Goal: Task Accomplishment & Management: Complete application form

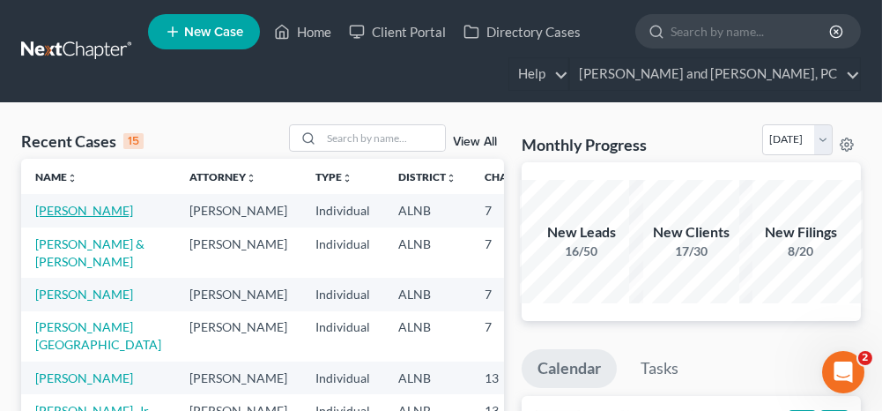
click at [48, 213] on link "[PERSON_NAME]" at bounding box center [84, 210] width 98 height 15
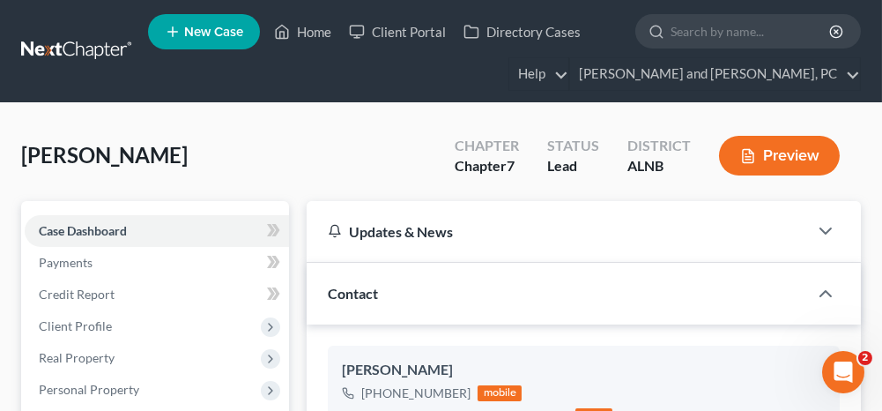
scroll to position [677, 0]
click at [407, 35] on link "Client Portal" at bounding box center [397, 32] width 115 height 32
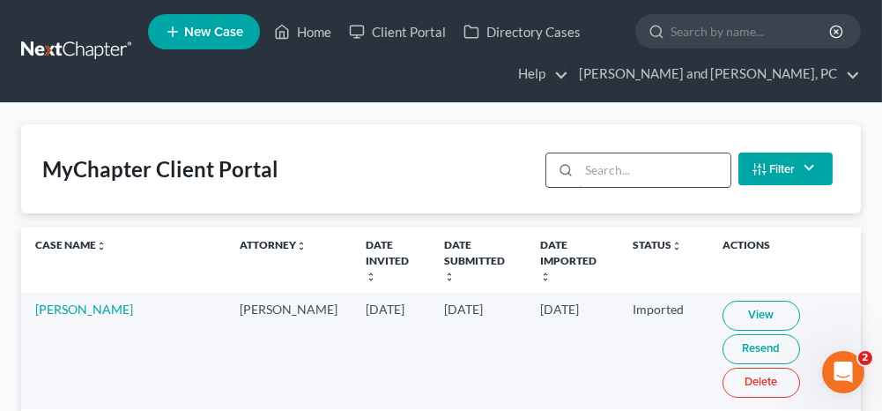
click at [631, 169] on input "search" at bounding box center [654, 169] width 151 height 33
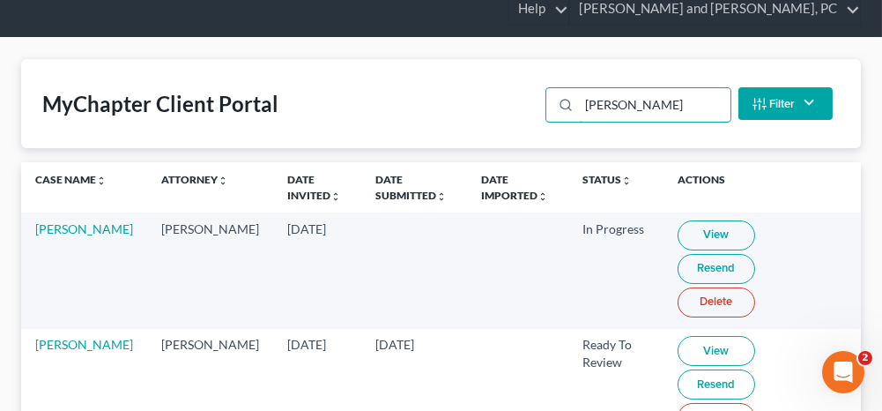
scroll to position [88, 0]
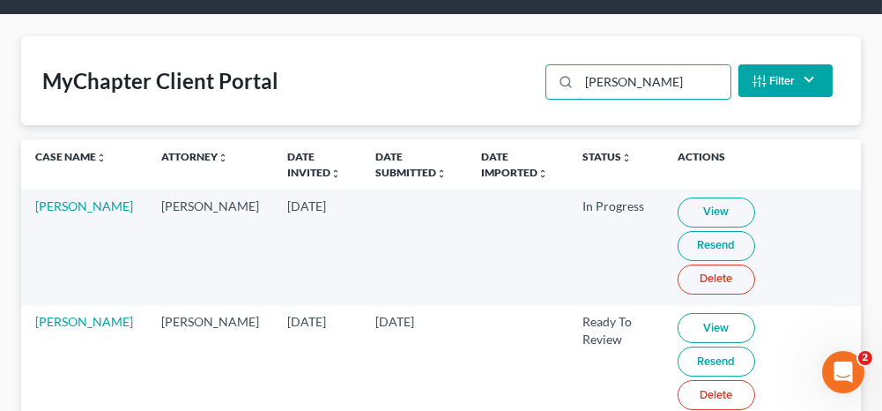
type input "[PERSON_NAME]"
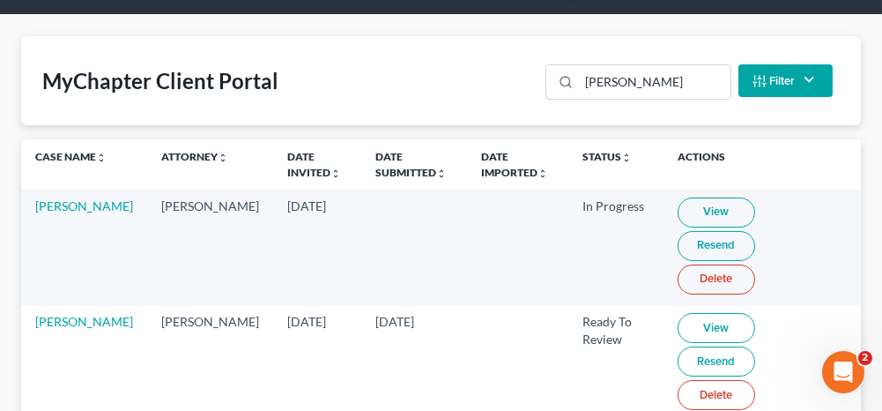
click at [755, 346] on link "Resend" at bounding box center [717, 361] width 78 height 30
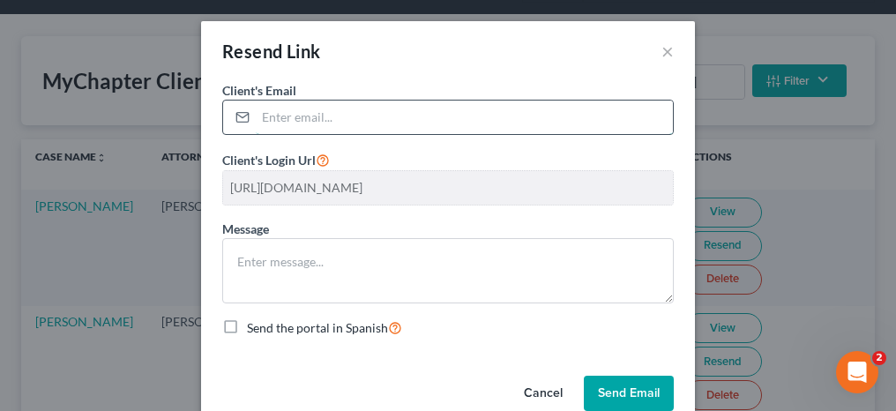
click at [346, 116] on input "email" at bounding box center [464, 116] width 417 height 33
click at [469, 73] on div "Resend Link ×" at bounding box center [448, 51] width 494 height 60
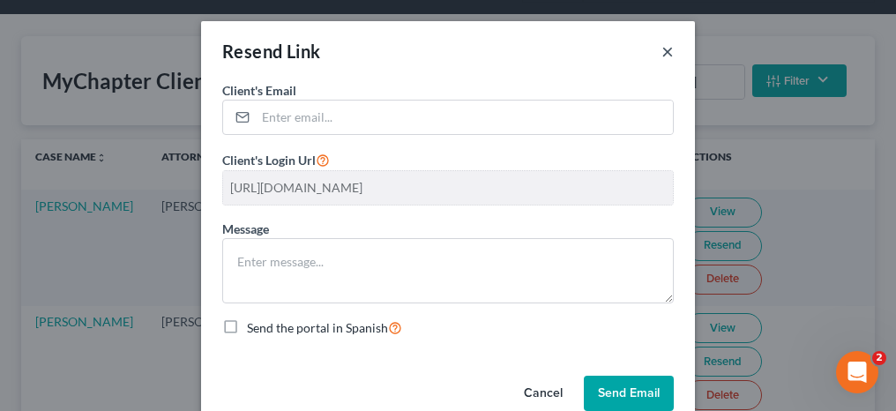
click at [662, 49] on button "×" at bounding box center [667, 51] width 12 height 21
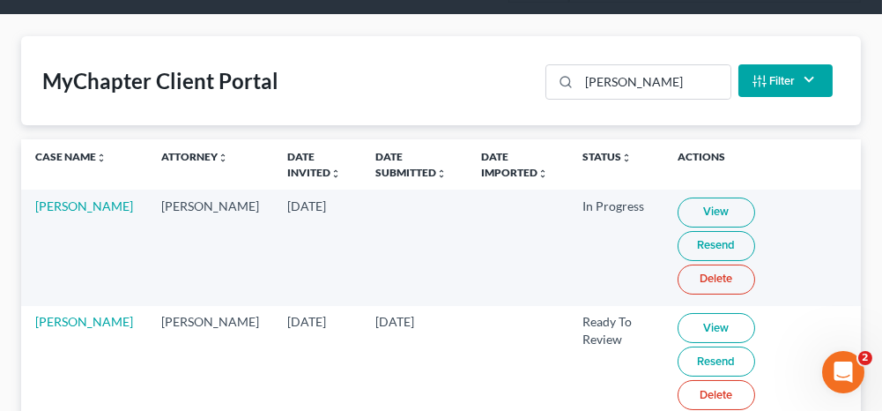
click at [684, 313] on link "View" at bounding box center [717, 328] width 78 height 30
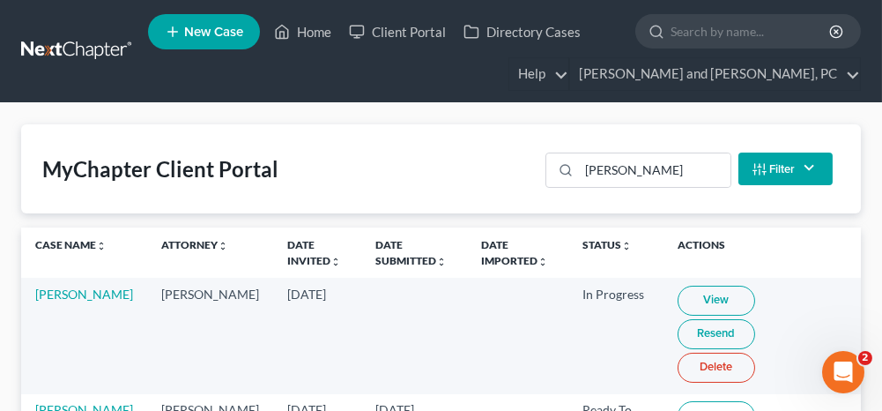
click at [65, 402] on link "[PERSON_NAME]" at bounding box center [84, 409] width 98 height 15
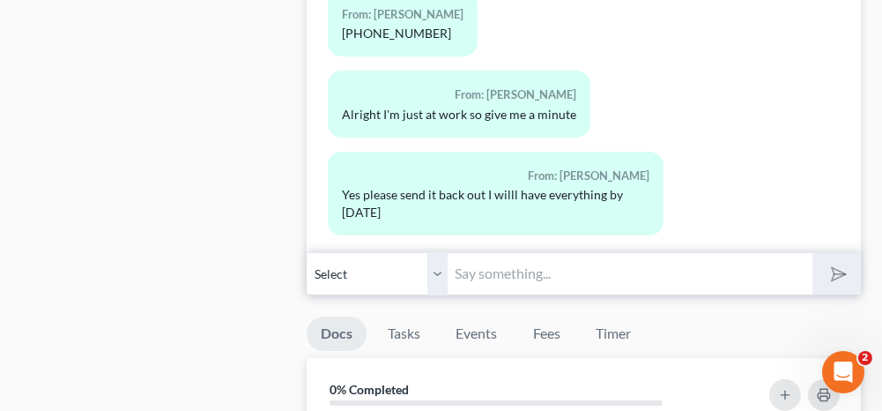
scroll to position [1058, 0]
click at [508, 268] on input "text" at bounding box center [630, 271] width 364 height 43
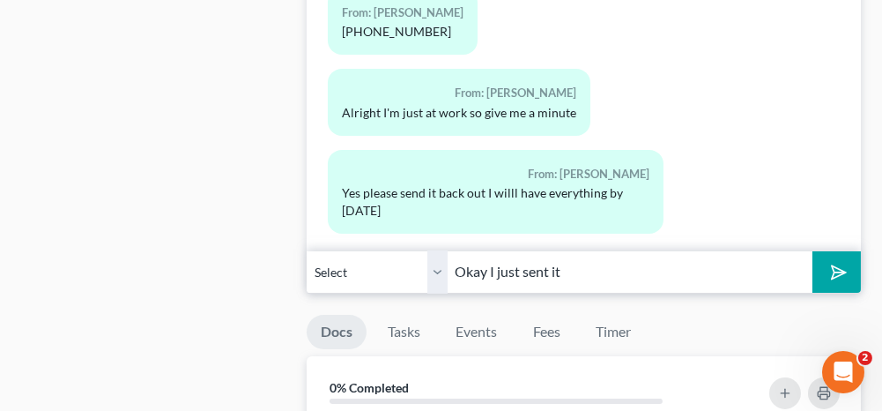
type input "Okay I just sent it"
click at [847, 267] on button "submit" at bounding box center [837, 271] width 48 height 41
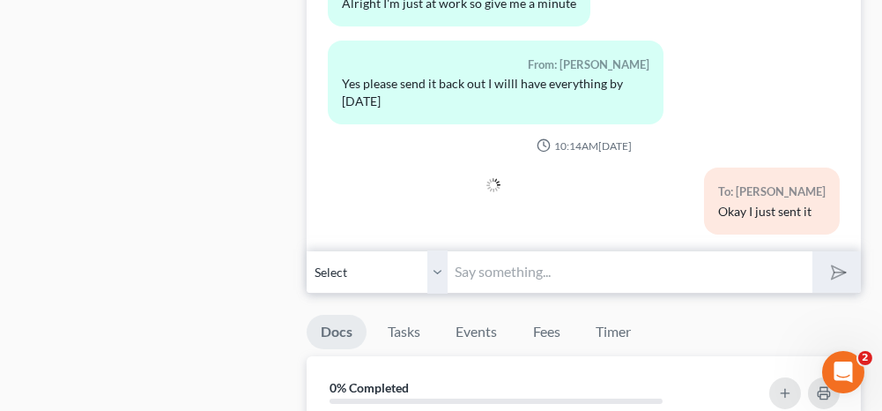
click at [435, 264] on select "Select [PHONE_NUMBER] - [PERSON_NAME]" at bounding box center [377, 271] width 141 height 43
click at [272, 248] on div "Case Dashboard Payments Invoices Payments Payments Credit Report Client Profile" at bounding box center [155, 32] width 286 height 1778
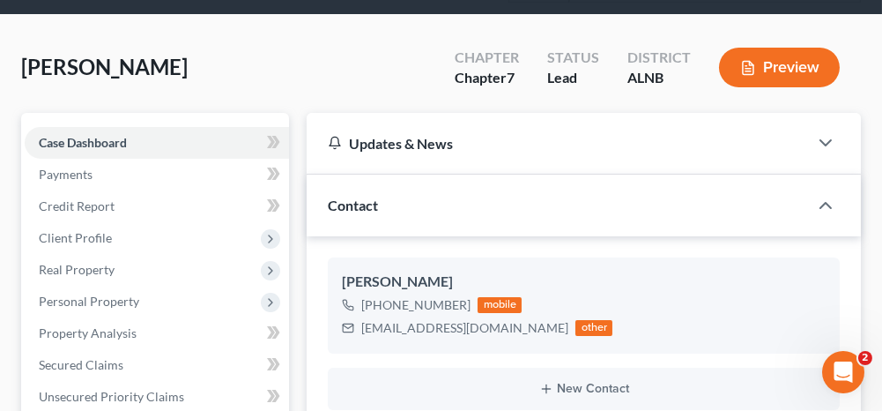
scroll to position [0, 0]
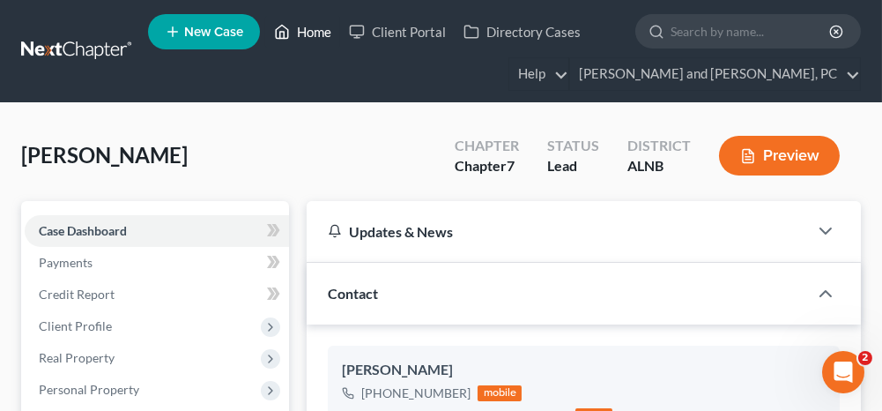
drag, startPoint x: 319, startPoint y: 33, endPoint x: 305, endPoint y: 82, distance: 51.3
click at [319, 33] on link "Home" at bounding box center [302, 32] width 75 height 32
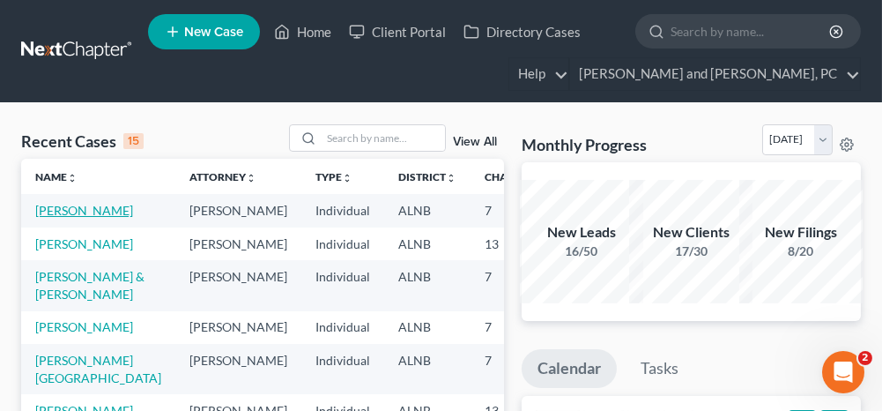
click at [46, 205] on link "[PERSON_NAME]" at bounding box center [84, 210] width 98 height 15
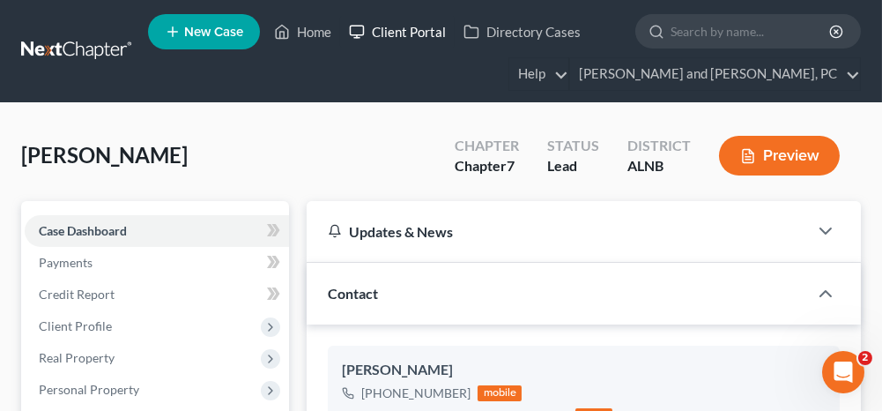
click at [399, 33] on link "Client Portal" at bounding box center [397, 32] width 115 height 32
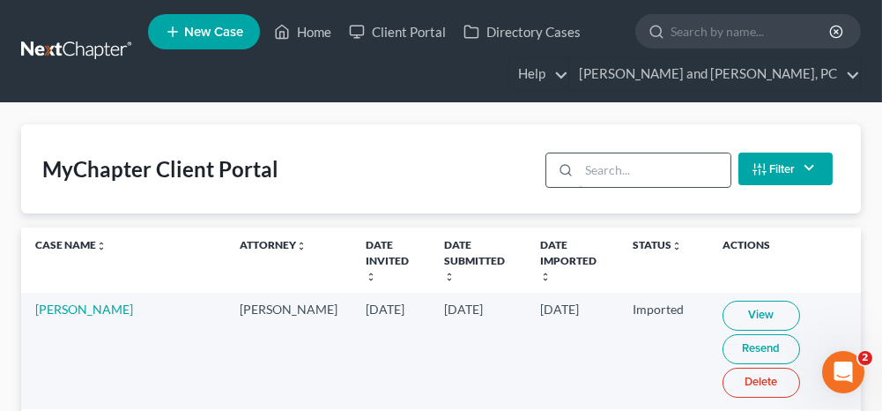
click at [624, 171] on input "search" at bounding box center [654, 169] width 151 height 33
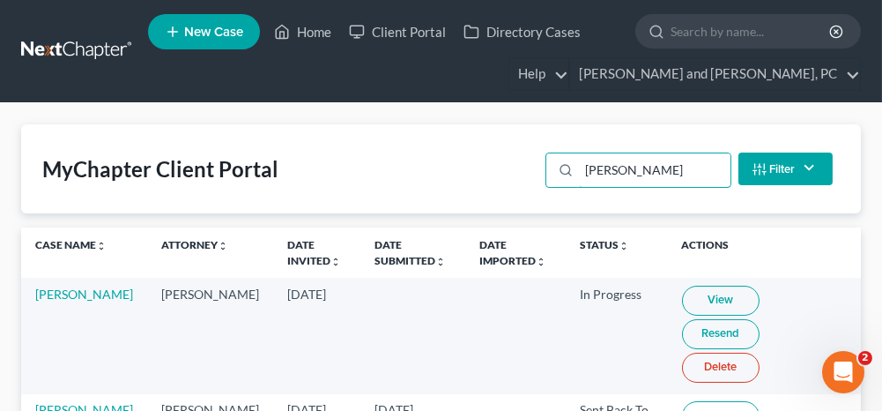
scroll to position [88, 0]
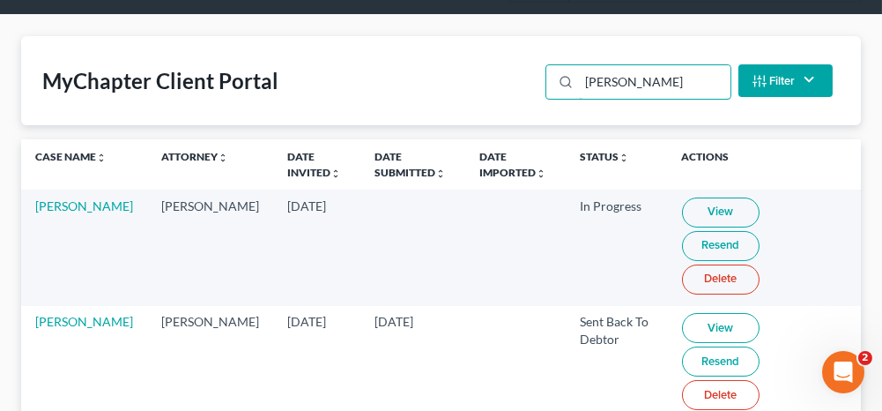
type input "[PERSON_NAME]"
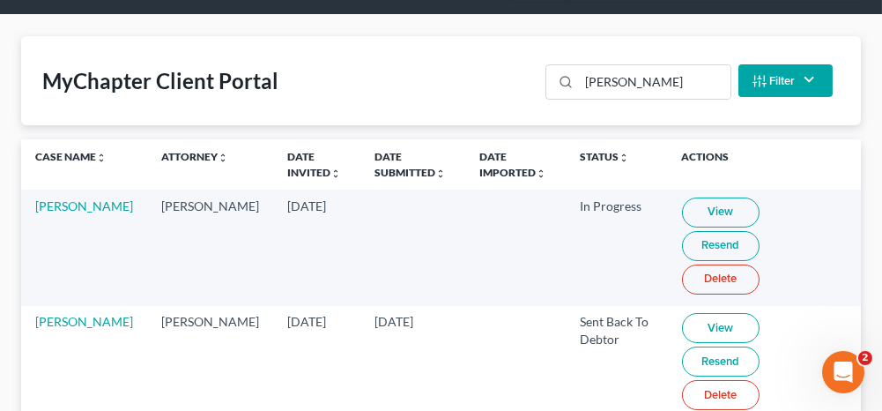
click at [682, 313] on link "View" at bounding box center [721, 328] width 78 height 30
click at [760, 346] on link "Resend" at bounding box center [721, 361] width 78 height 30
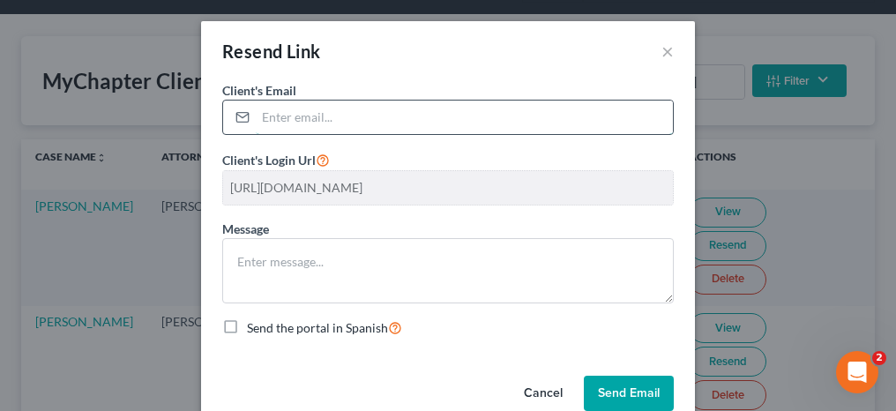
click at [413, 111] on input "email" at bounding box center [464, 116] width 417 height 33
type input "[EMAIL_ADDRESS][DOMAIN_NAME]"
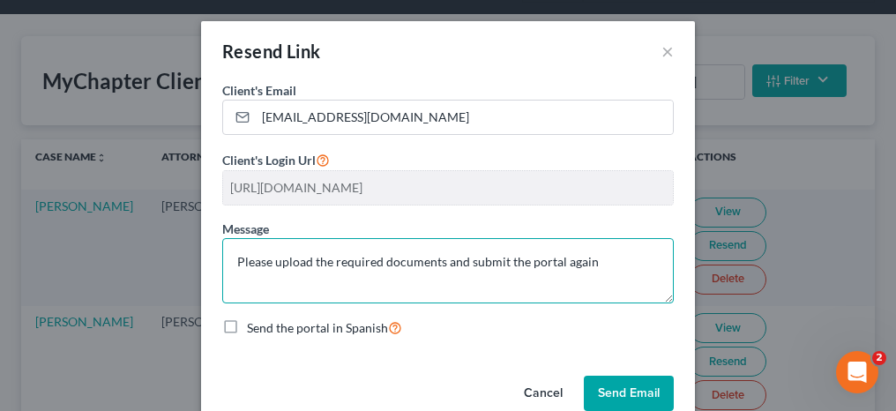
type textarea "Please upload the required documents and submit the portal again"
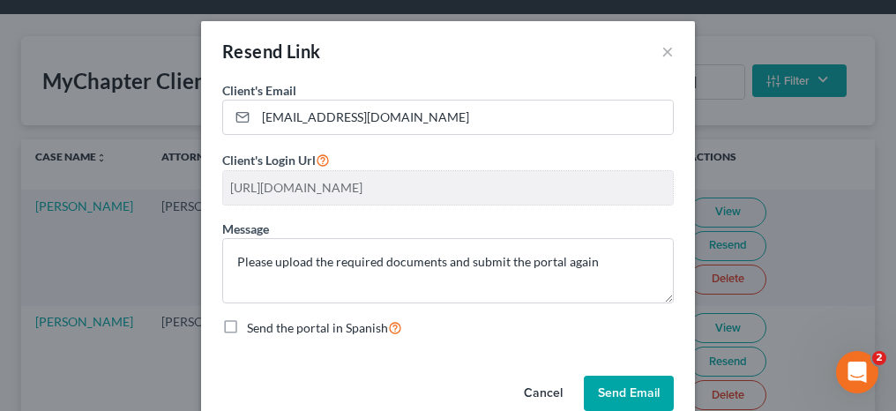
click at [615, 386] on button "Send Email" at bounding box center [629, 392] width 90 height 35
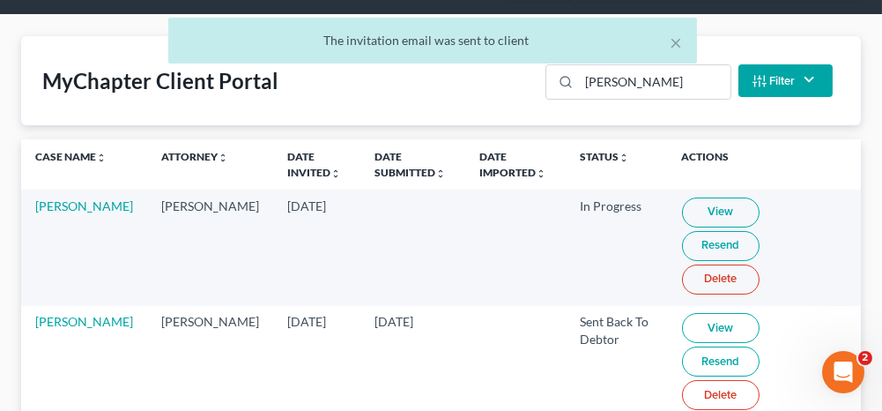
scroll to position [0, 0]
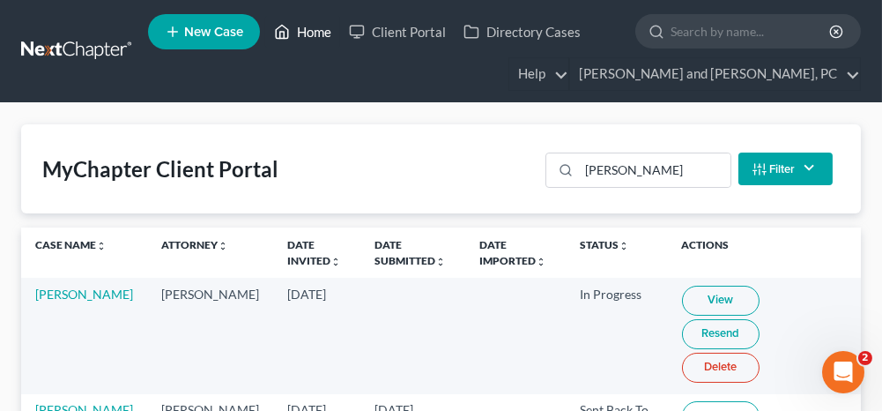
click at [312, 30] on link "Home" at bounding box center [302, 32] width 75 height 32
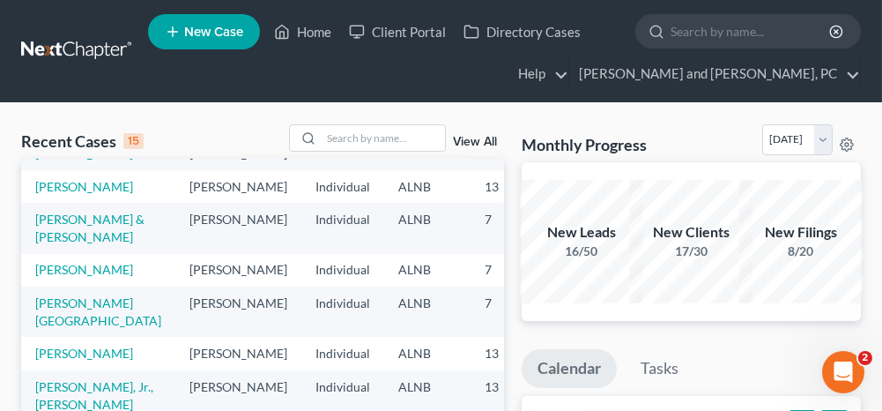
scroll to position [88, 0]
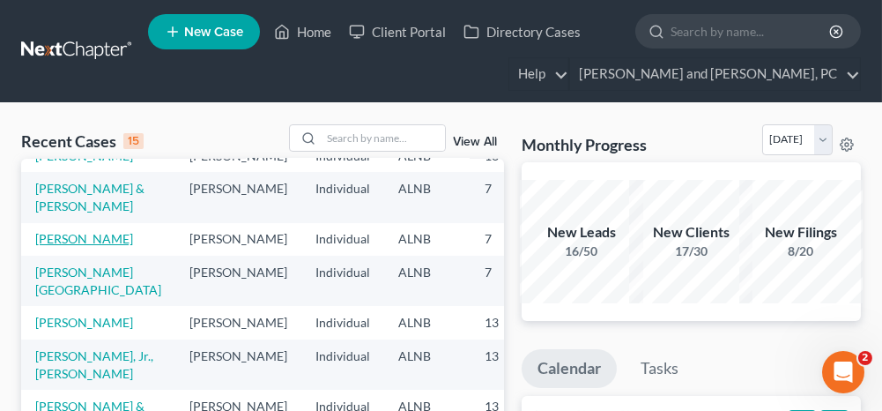
click at [48, 246] on link "[PERSON_NAME]" at bounding box center [84, 238] width 98 height 15
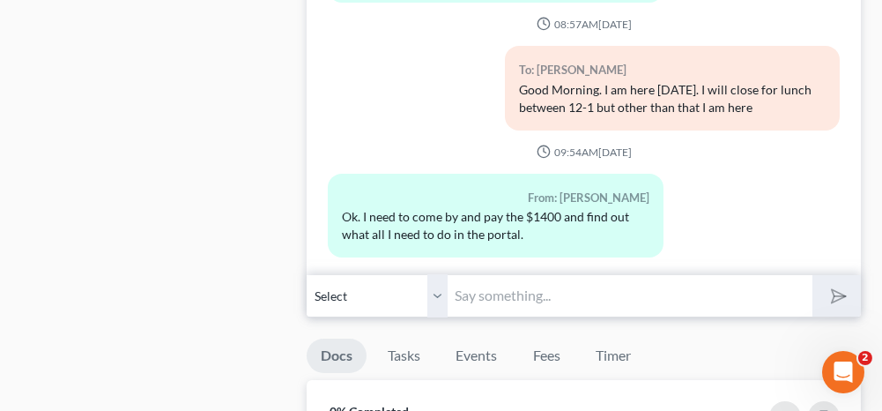
scroll to position [1058, 0]
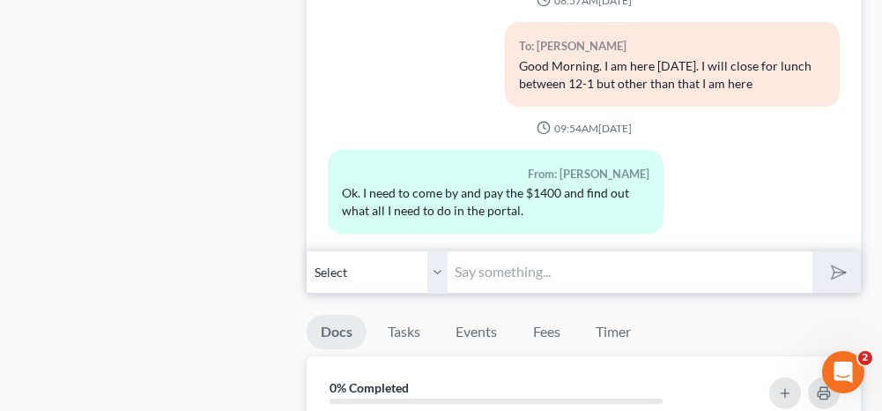
click at [551, 281] on input "text" at bounding box center [630, 271] width 364 height 43
type input "Okay, see you then"
click at [841, 270] on icon "submit" at bounding box center [835, 271] width 25 height 25
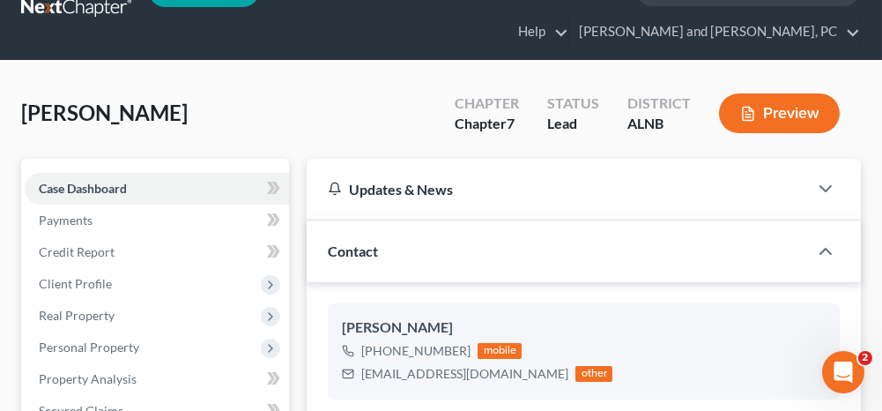
scroll to position [0, 0]
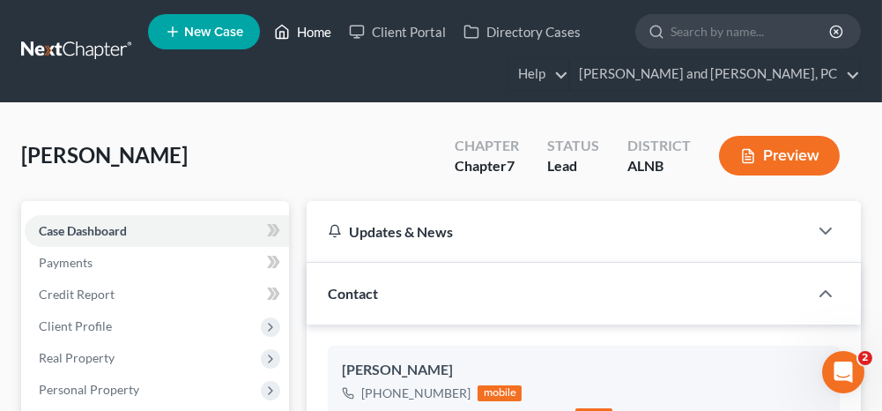
drag, startPoint x: 314, startPoint y: 31, endPoint x: 291, endPoint y: 104, distance: 76.7
click at [314, 31] on link "Home" at bounding box center [302, 32] width 75 height 32
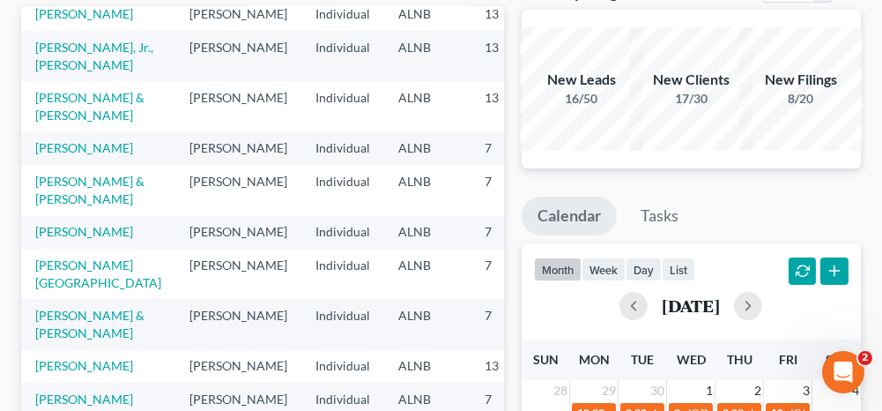
scroll to position [176, 0]
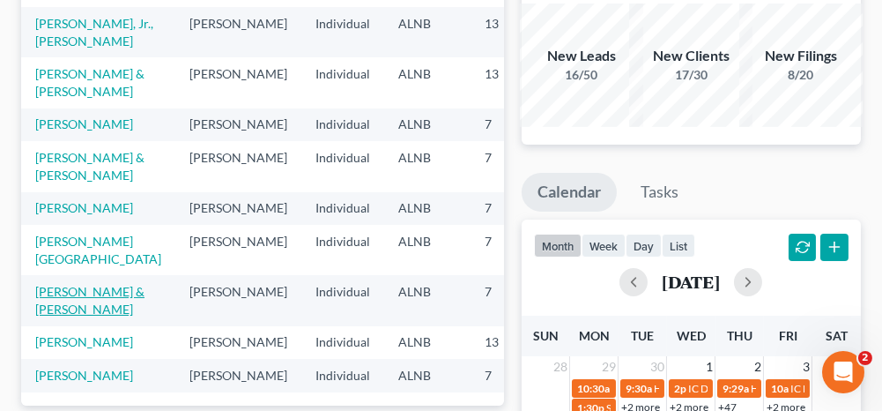
click at [63, 284] on link "[PERSON_NAME] & [PERSON_NAME]" at bounding box center [89, 300] width 109 height 33
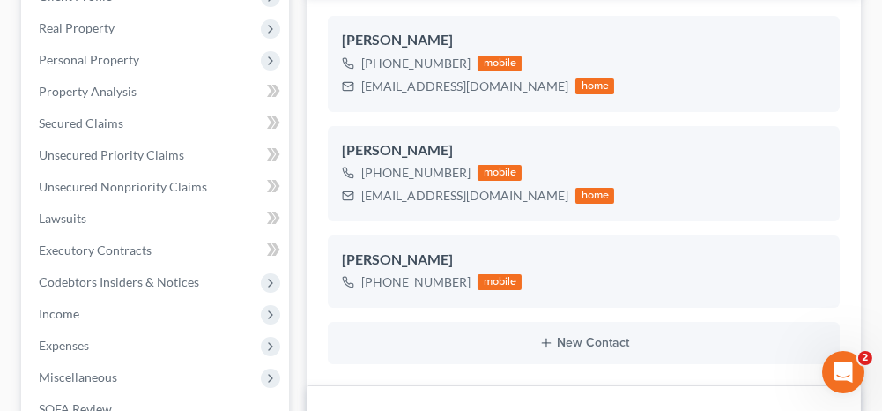
scroll to position [353, 0]
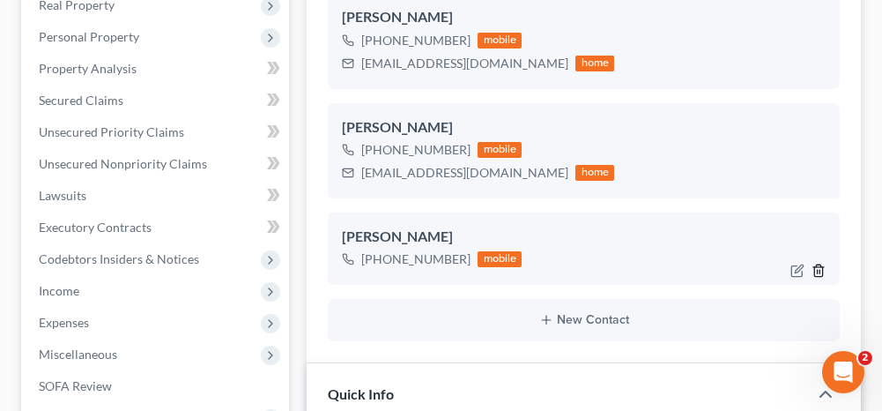
click at [818, 271] on line "button" at bounding box center [818, 273] width 0 height 4
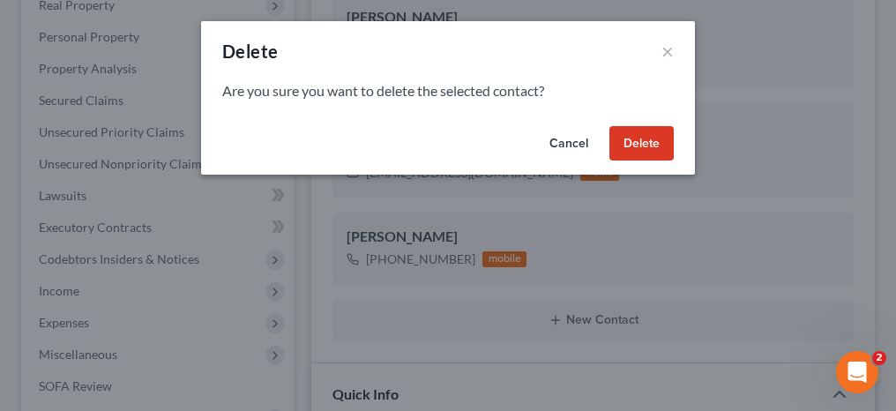
click at [651, 144] on button "Delete" at bounding box center [641, 143] width 64 height 35
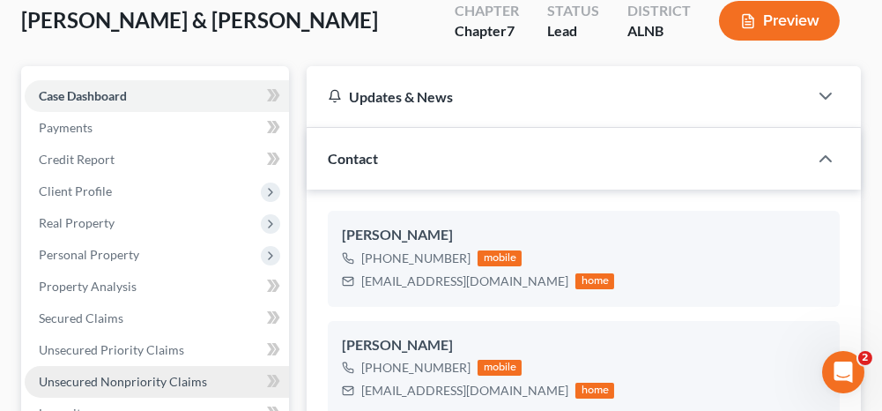
scroll to position [176, 0]
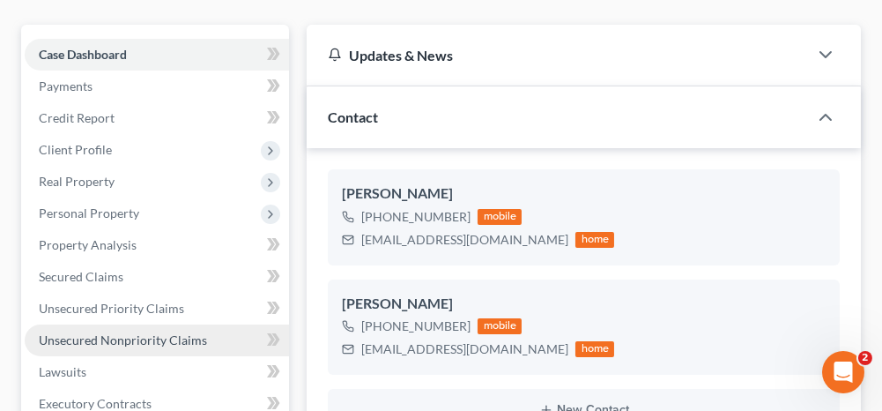
drag, startPoint x: 172, startPoint y: 339, endPoint x: 185, endPoint y: 340, distance: 13.3
click at [172, 339] on span "Unsecured Nonpriority Claims" at bounding box center [123, 339] width 168 height 15
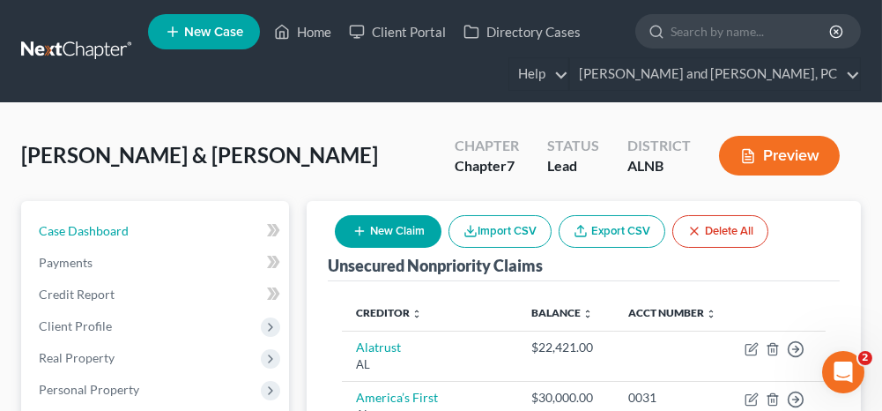
drag, startPoint x: 149, startPoint y: 229, endPoint x: 308, endPoint y: 152, distance: 176.2
click at [149, 229] on link "Case Dashboard" at bounding box center [157, 231] width 264 height 32
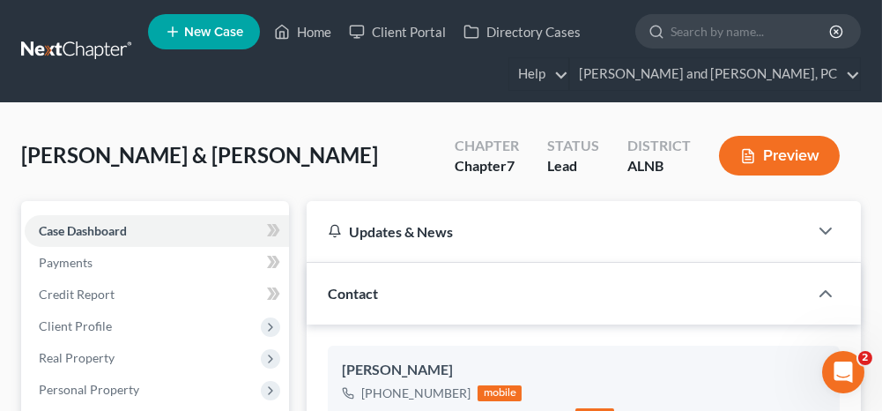
scroll to position [799, 0]
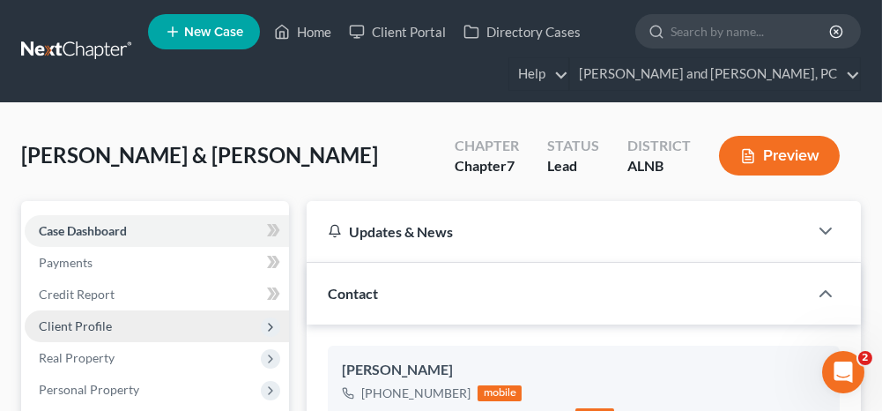
click at [136, 329] on span "Client Profile" at bounding box center [157, 326] width 264 height 32
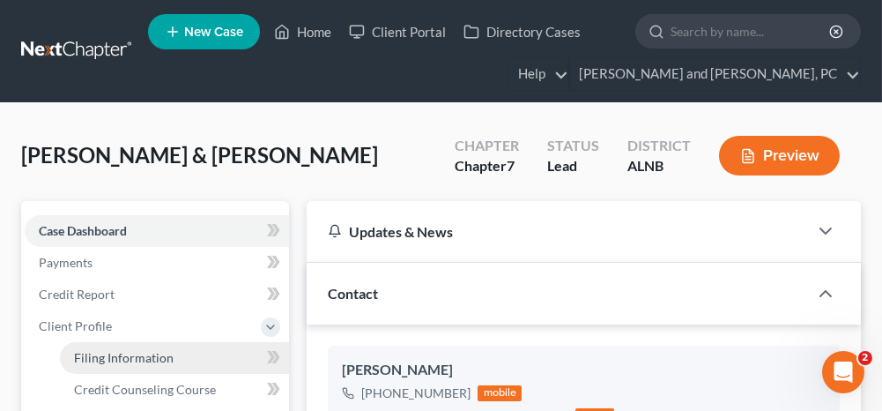
click at [135, 352] on span "Filing Information" at bounding box center [124, 357] width 100 height 15
select select "1"
select select "0"
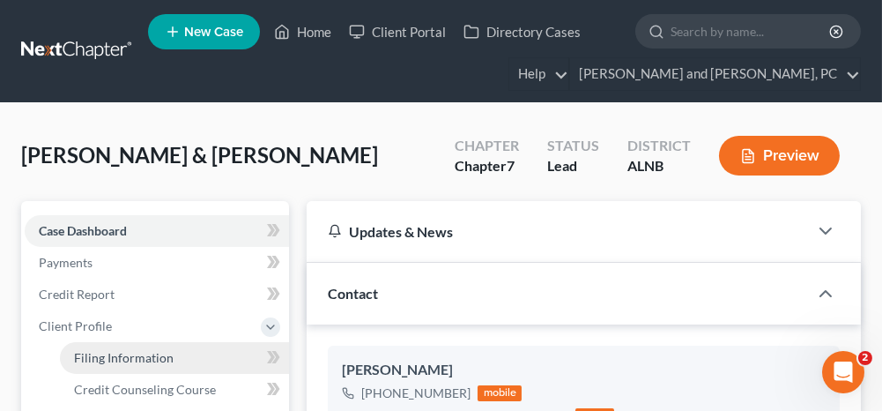
select select "0"
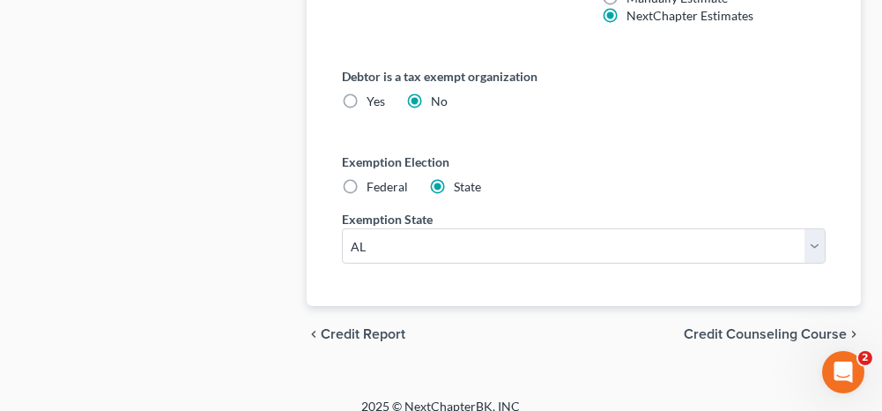
scroll to position [1279, 0]
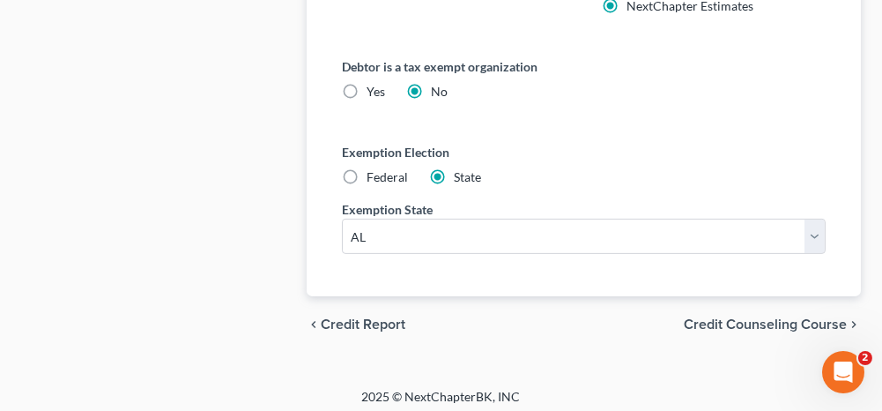
click at [720, 317] on span "Credit Counseling Course" at bounding box center [765, 324] width 163 height 14
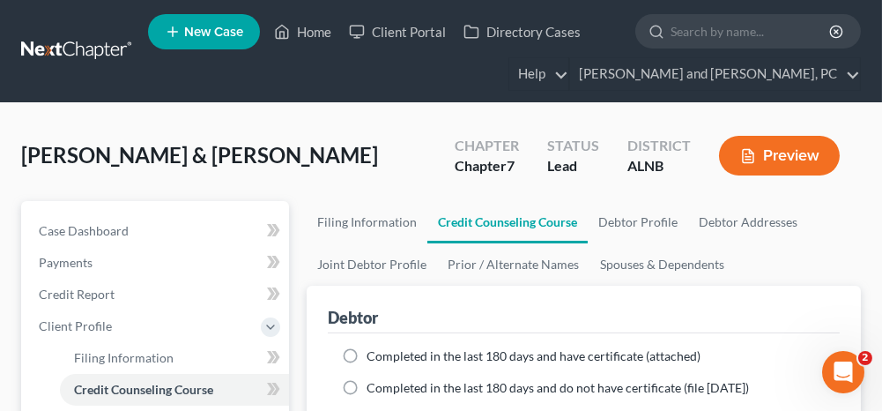
click at [367, 351] on label "Completed in the last 180 days and have certificate (attached)" at bounding box center [534, 356] width 334 height 18
click at [374, 351] on input "Completed in the last 180 days and have certificate (attached)" at bounding box center [379, 352] width 11 height 11
radio input "true"
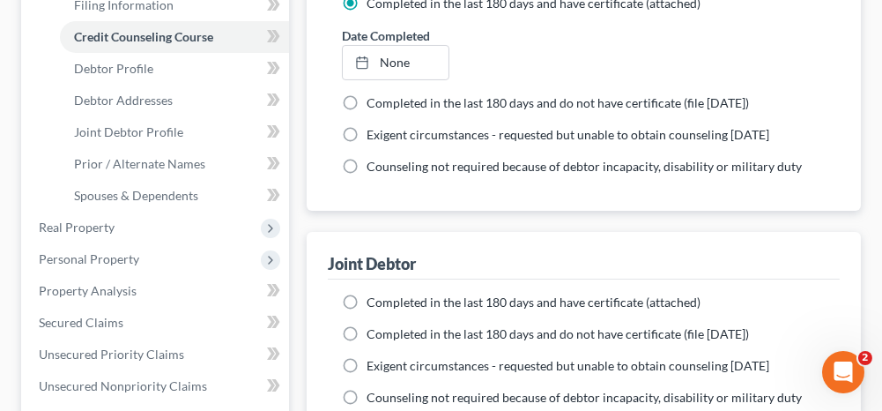
scroll to position [441, 0]
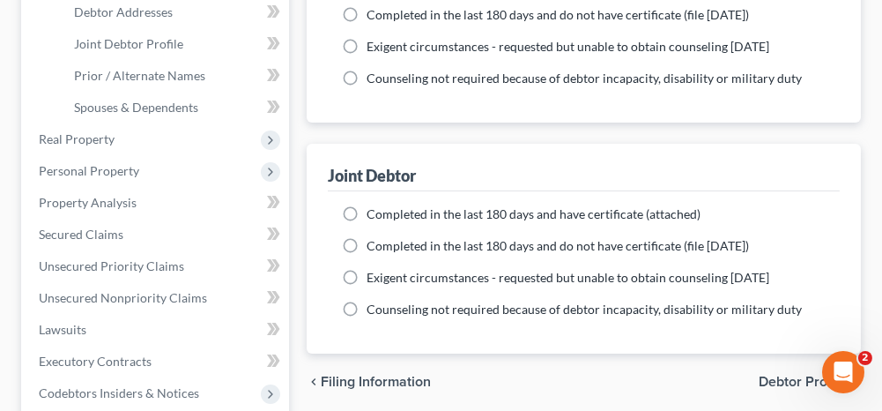
click at [367, 212] on label "Completed in the last 180 days and have certificate (attached)" at bounding box center [534, 214] width 334 height 18
click at [374, 212] on input "Completed in the last 180 days and have certificate (attached)" at bounding box center [379, 210] width 11 height 11
radio input "true"
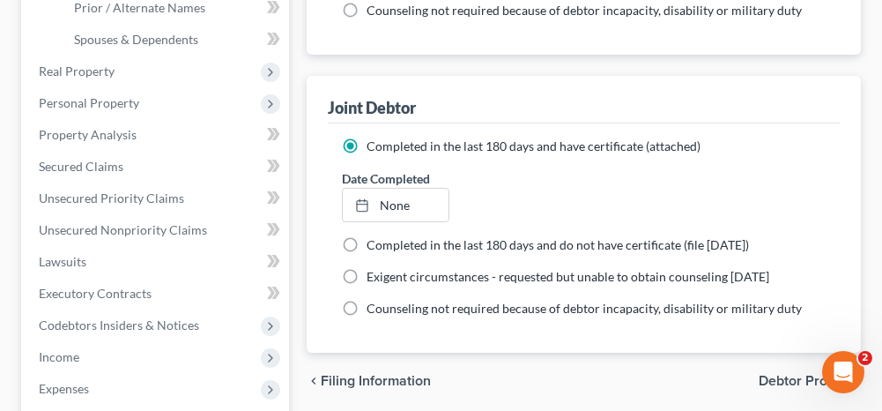
scroll to position [617, 0]
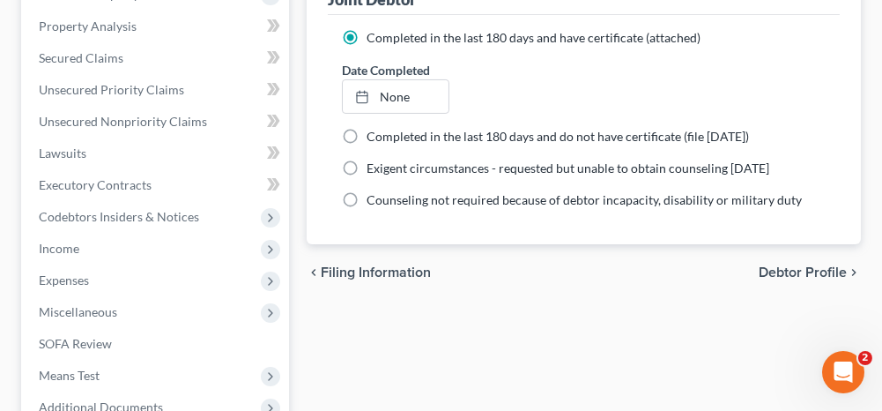
click at [784, 271] on span "Debtor Profile" at bounding box center [803, 272] width 88 height 14
select select "1"
select select "4"
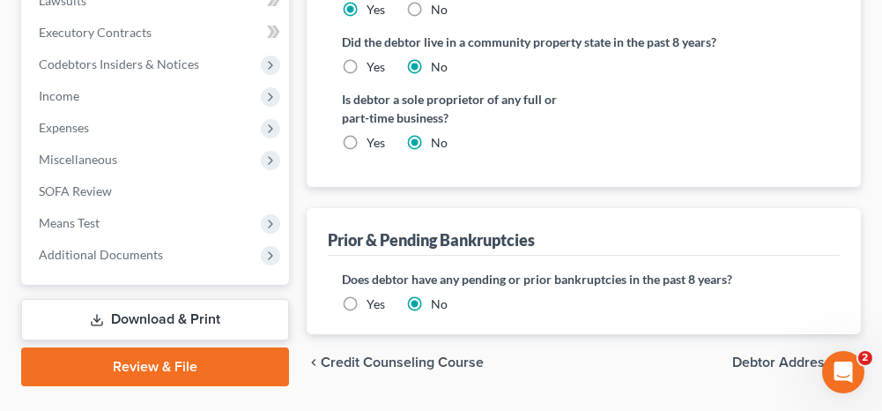
scroll to position [793, 0]
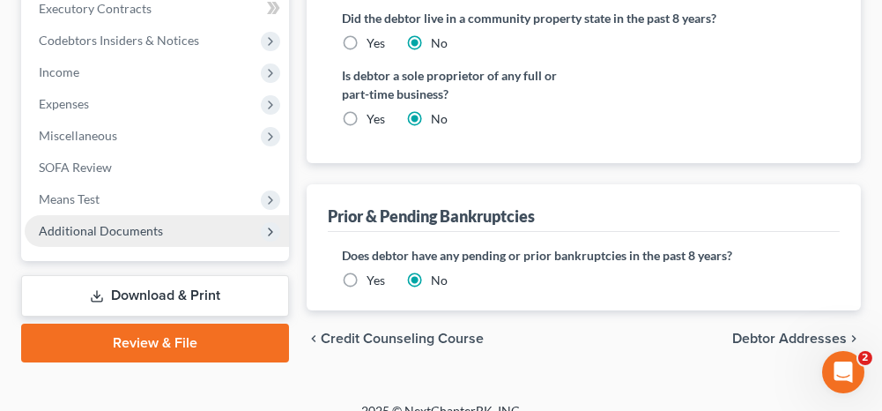
click at [171, 227] on span "Additional Documents" at bounding box center [157, 231] width 264 height 32
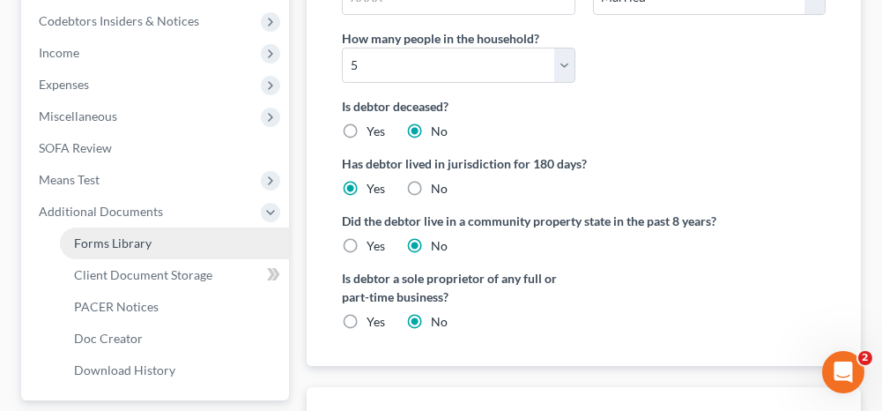
scroll to position [571, 0]
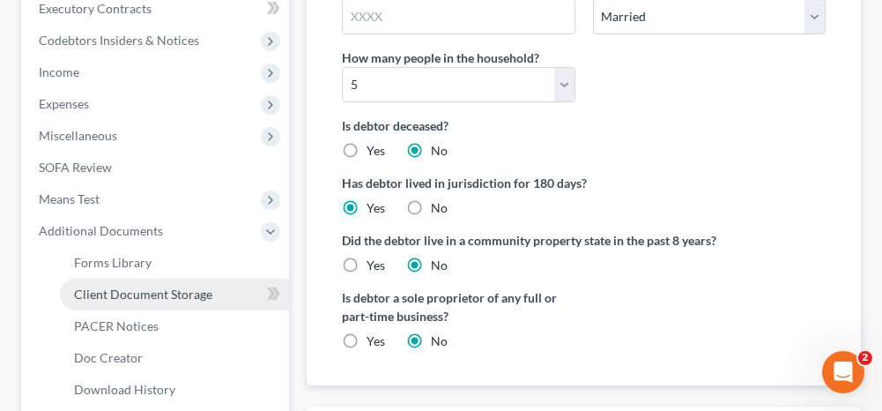
click at [162, 287] on span "Client Document Storage" at bounding box center [143, 293] width 138 height 15
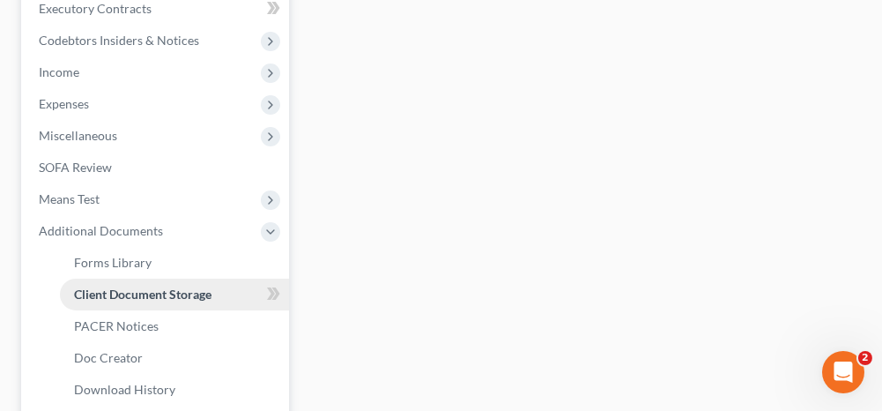
select select "4"
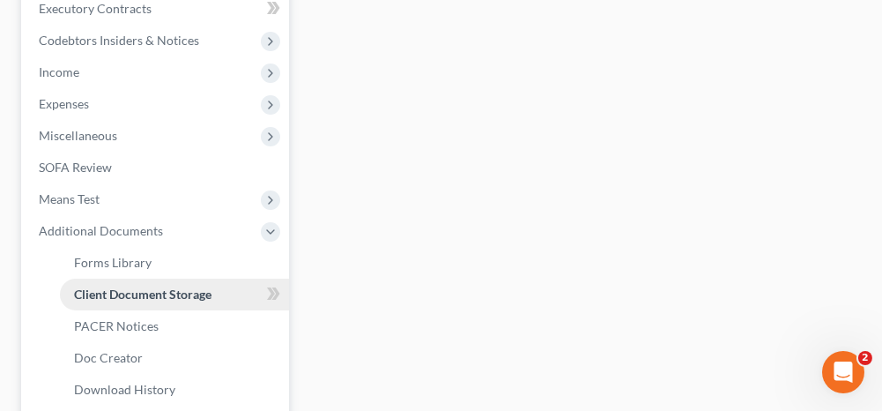
select select "4"
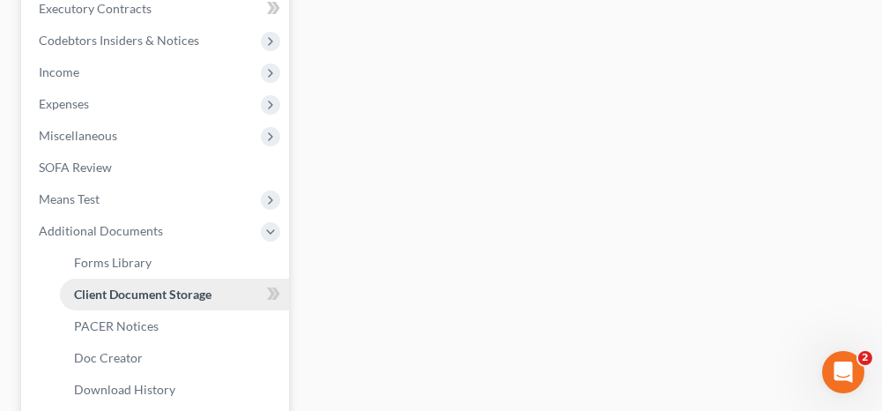
select select "3"
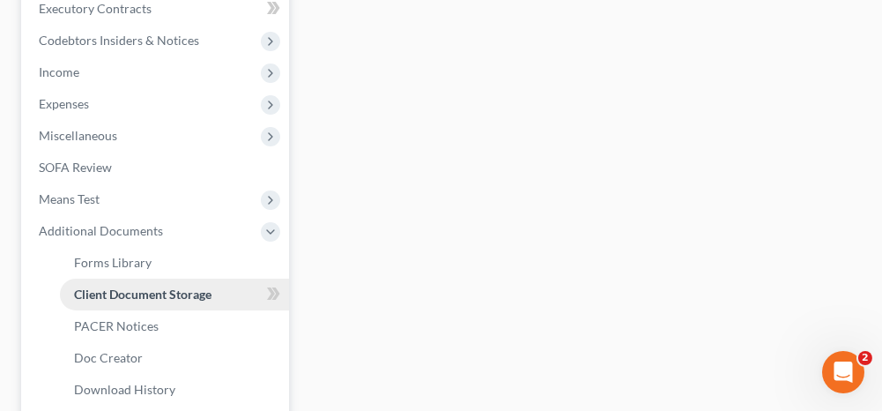
select select "3"
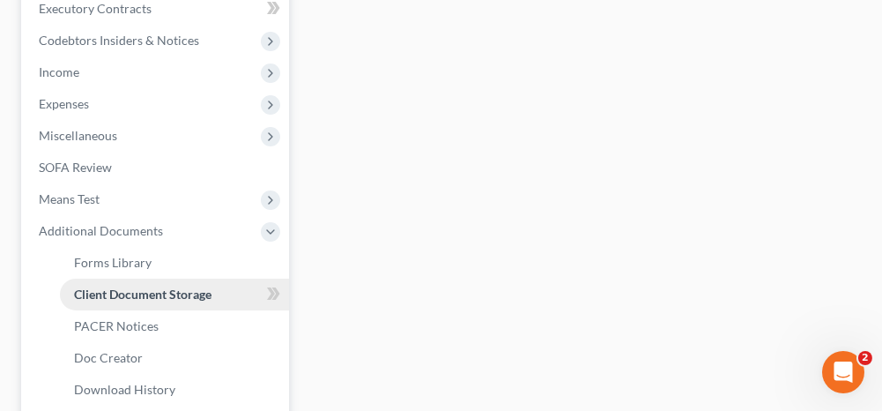
select select "3"
select select "4"
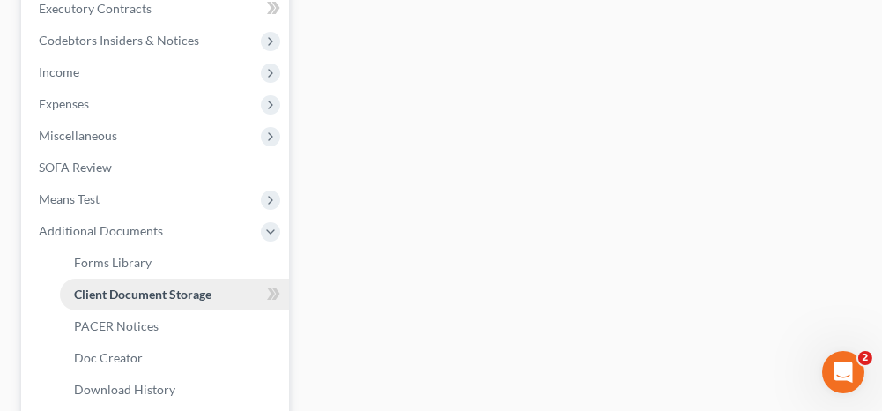
select select "4"
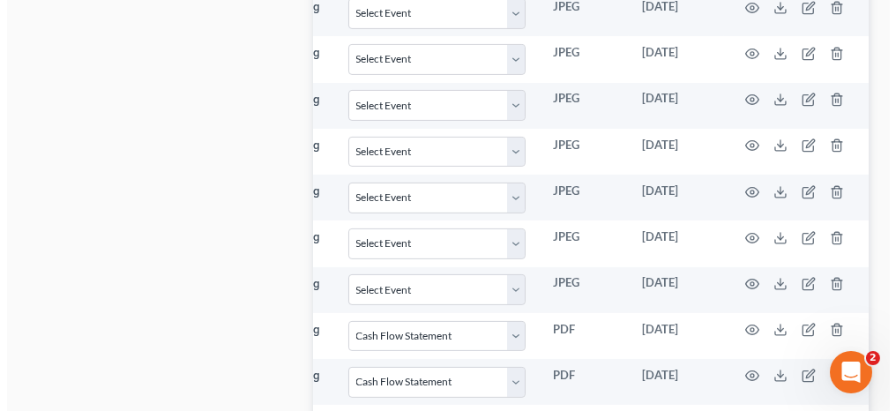
scroll to position [1562, 0]
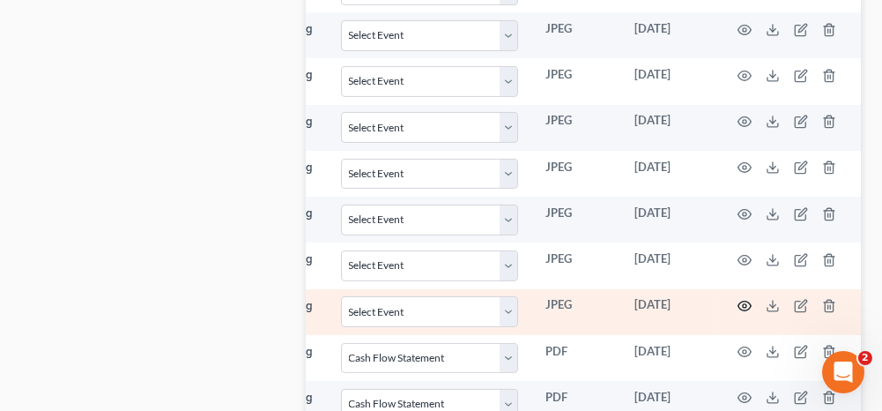
click at [742, 299] on icon "button" at bounding box center [745, 306] width 14 height 14
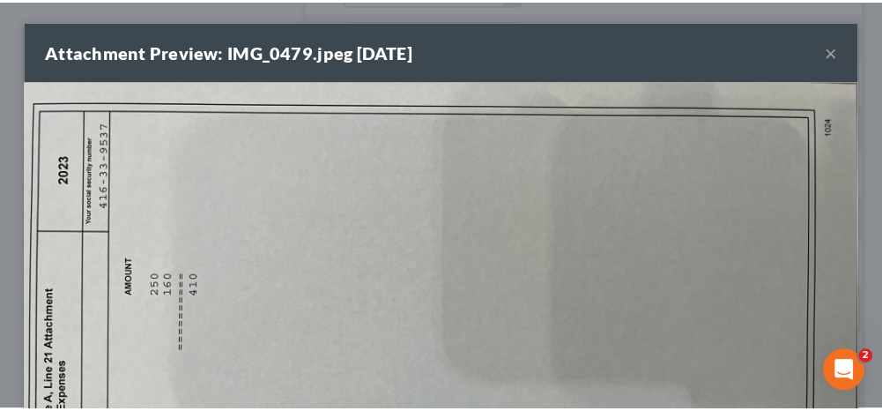
scroll to position [0, 290]
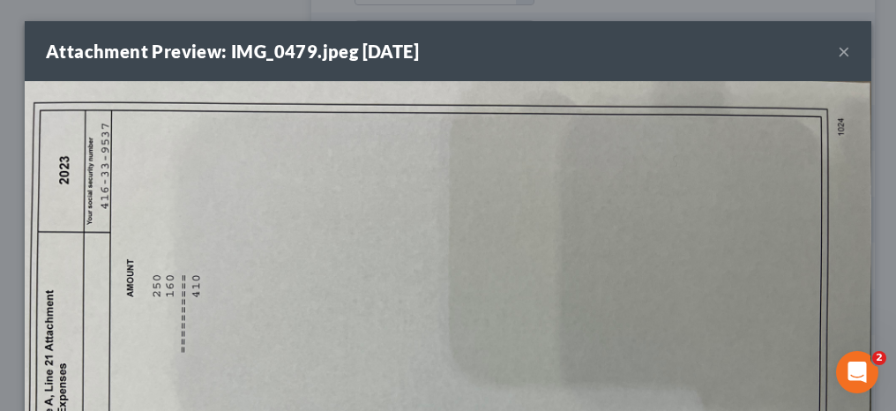
click at [837, 49] on button "×" at bounding box center [843, 51] width 12 height 21
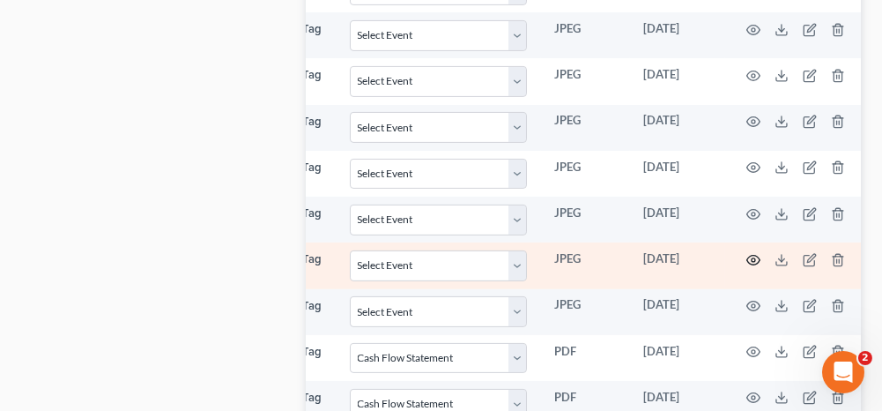
click at [753, 253] on icon "button" at bounding box center [754, 260] width 14 height 14
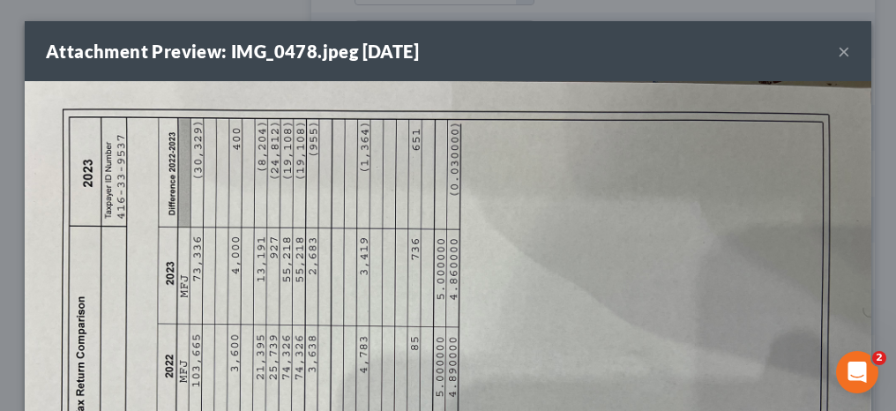
click at [837, 49] on button "×" at bounding box center [843, 51] width 12 height 21
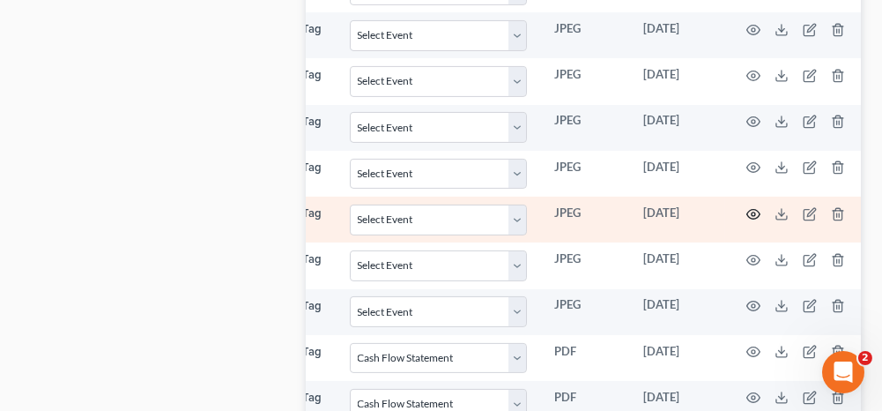
click at [752, 212] on circle "button" at bounding box center [754, 214] width 4 height 4
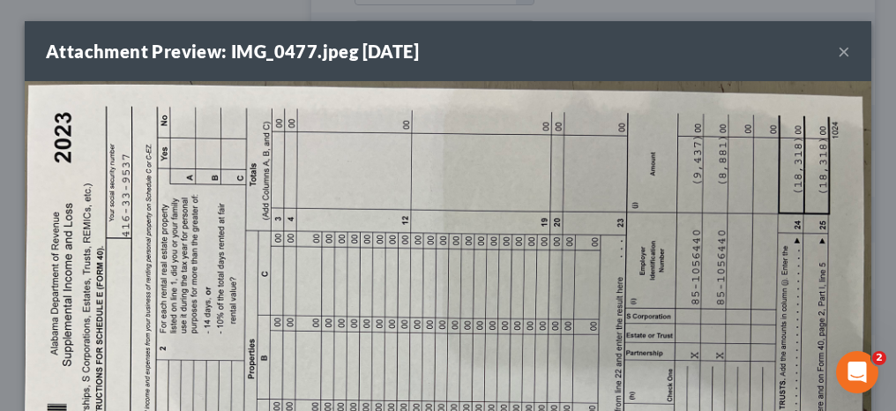
click at [837, 50] on button "×" at bounding box center [843, 51] width 12 height 21
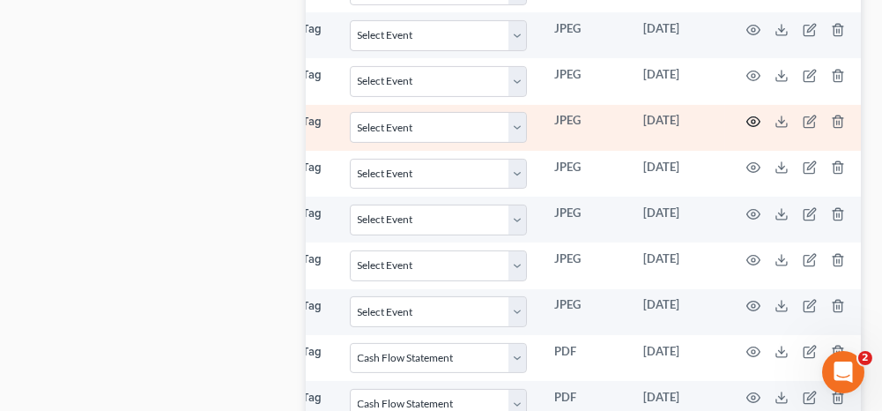
click at [755, 115] on icon "button" at bounding box center [754, 122] width 14 height 14
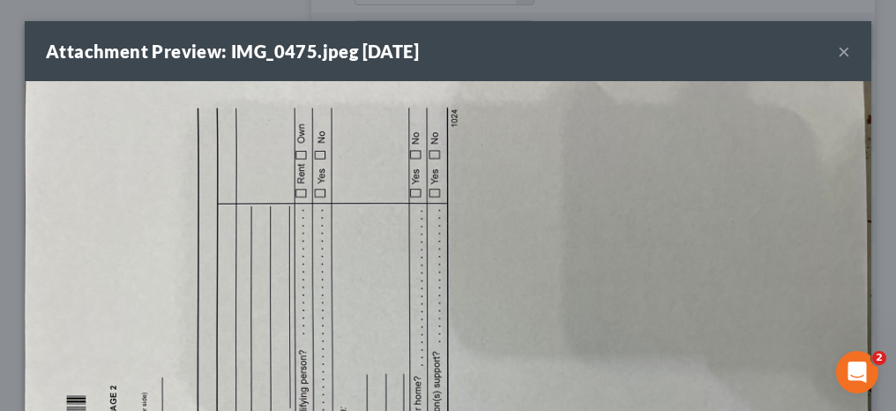
click at [837, 53] on button "×" at bounding box center [843, 51] width 12 height 21
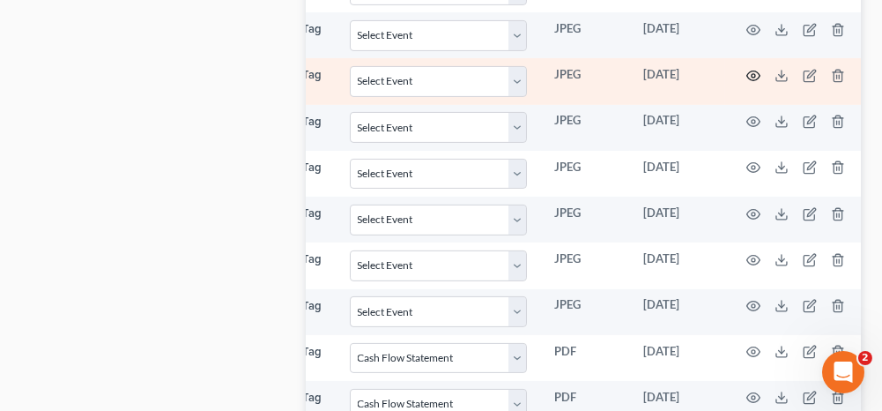
click at [748, 69] on icon "button" at bounding box center [754, 76] width 14 height 14
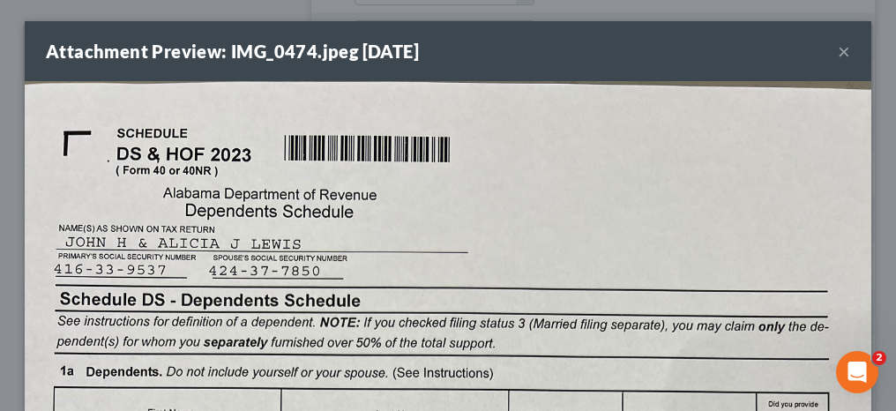
click at [837, 54] on button "×" at bounding box center [843, 51] width 12 height 21
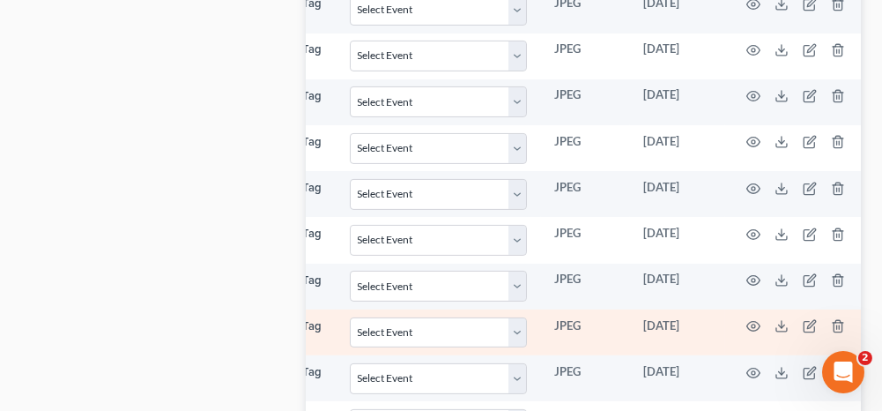
scroll to position [1386, 0]
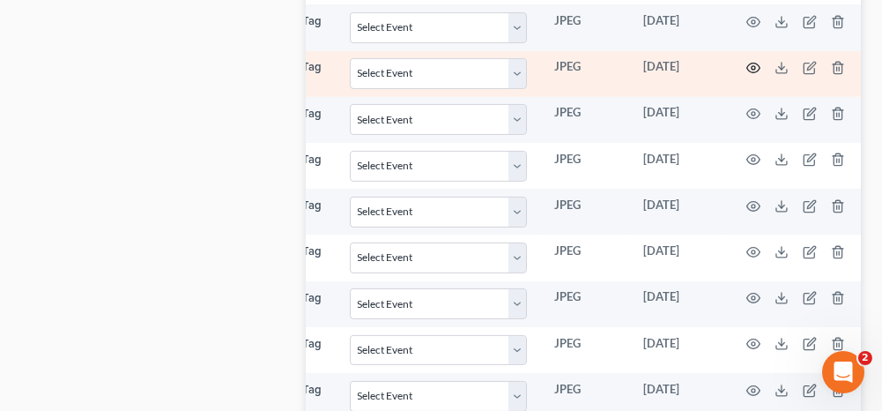
click at [752, 66] on circle "button" at bounding box center [754, 68] width 4 height 4
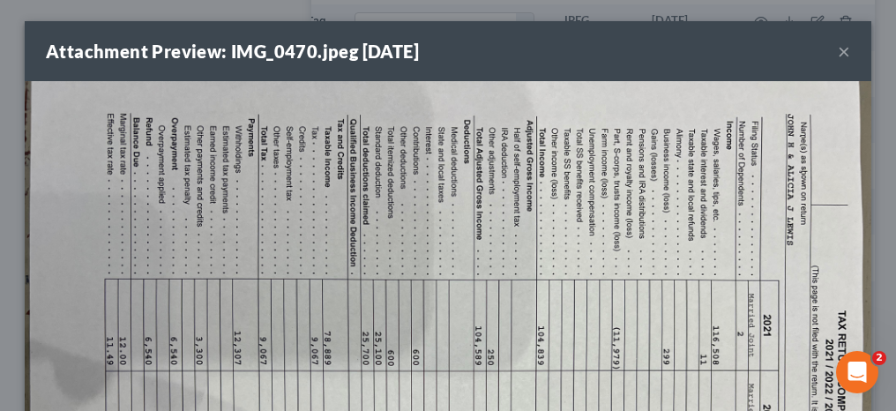
click at [837, 48] on button "×" at bounding box center [843, 51] width 12 height 21
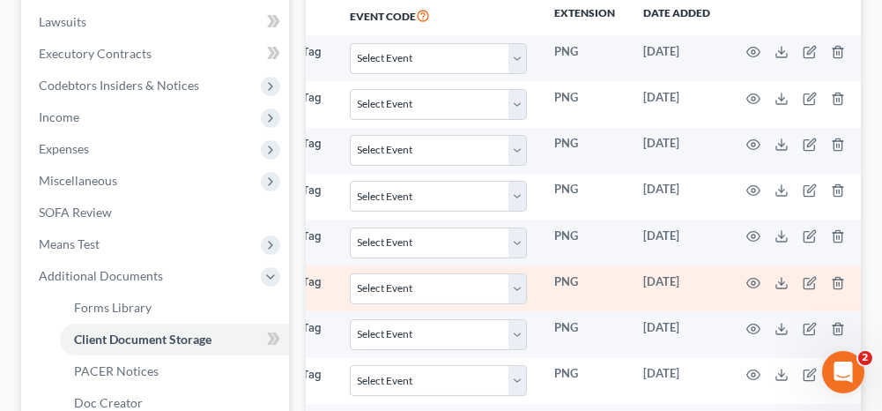
scroll to position [504, 0]
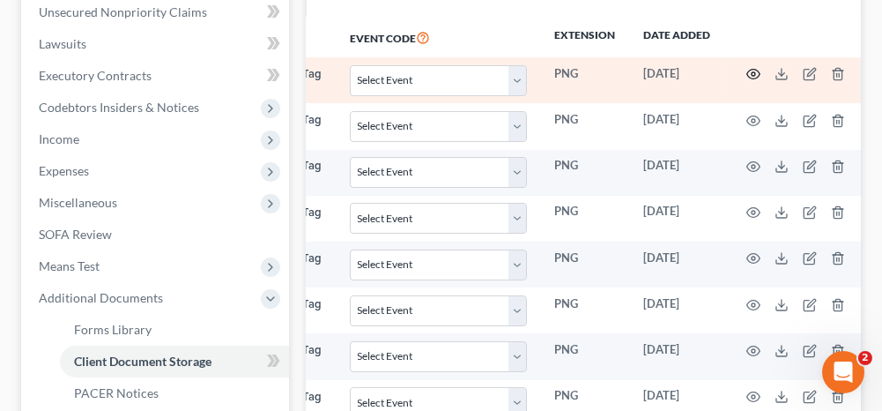
click at [752, 72] on circle "button" at bounding box center [754, 74] width 4 height 4
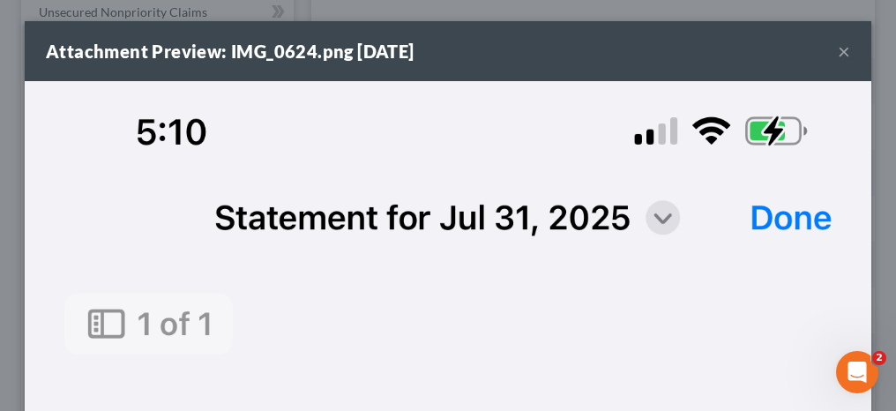
click at [837, 51] on button "×" at bounding box center [843, 51] width 12 height 21
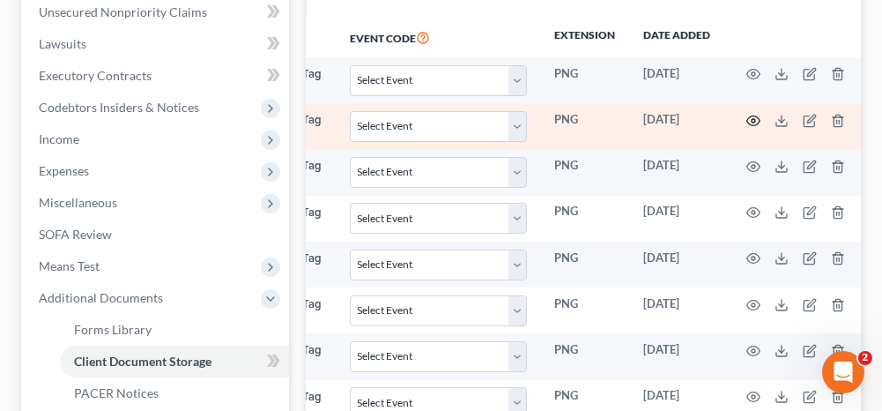
click at [748, 119] on icon "button" at bounding box center [754, 121] width 14 height 14
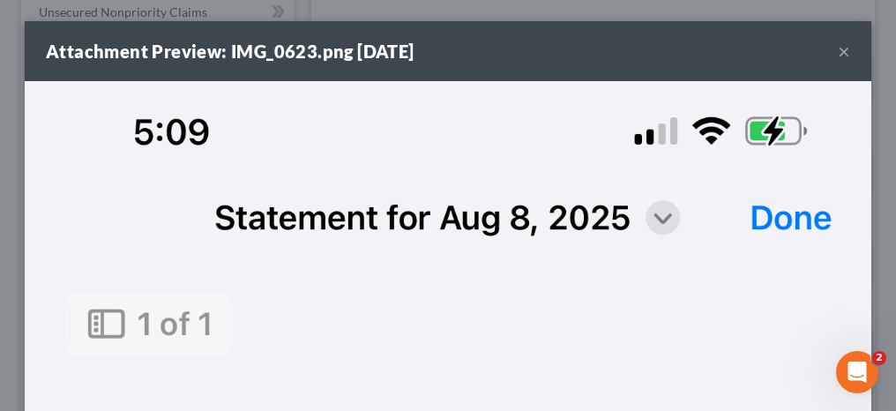
click at [837, 51] on button "×" at bounding box center [843, 51] width 12 height 21
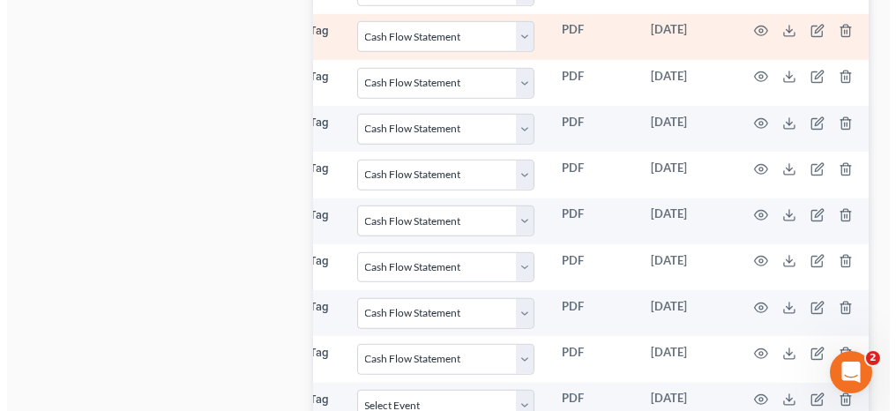
scroll to position [3149, 0]
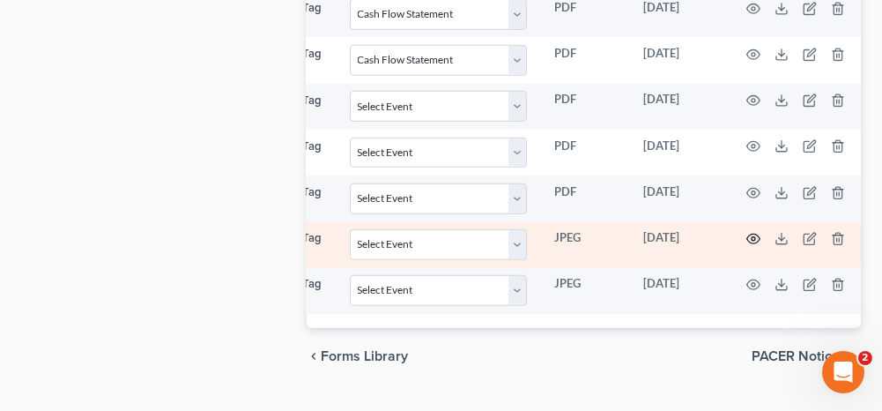
click at [747, 232] on icon "button" at bounding box center [754, 239] width 14 height 14
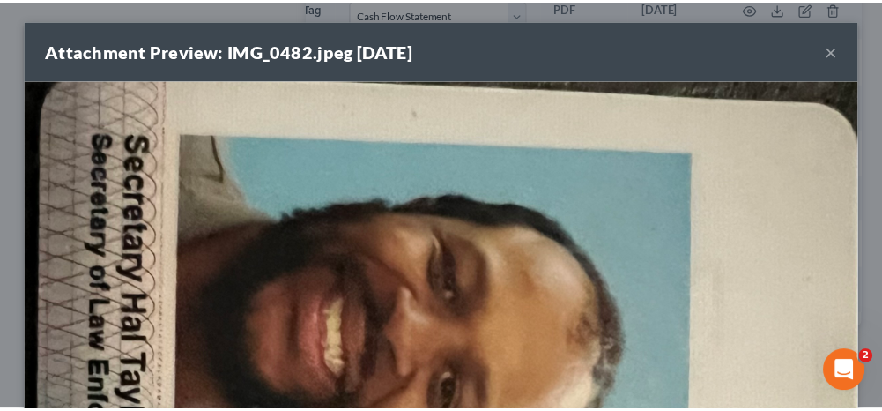
scroll to position [0, 0]
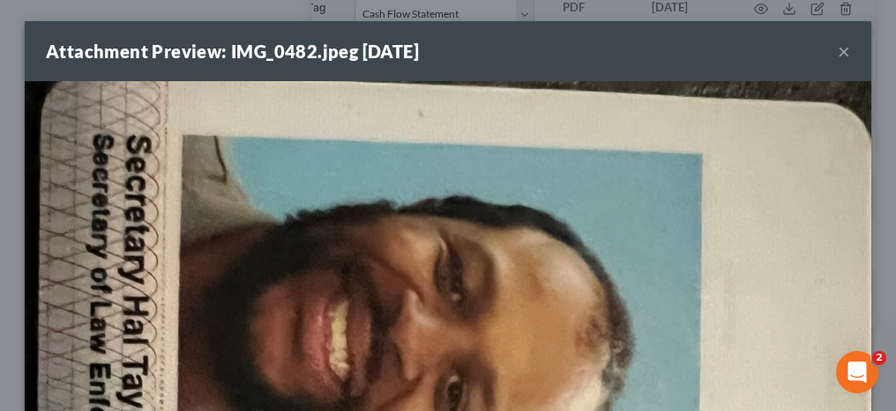
click at [837, 50] on button "×" at bounding box center [843, 51] width 12 height 21
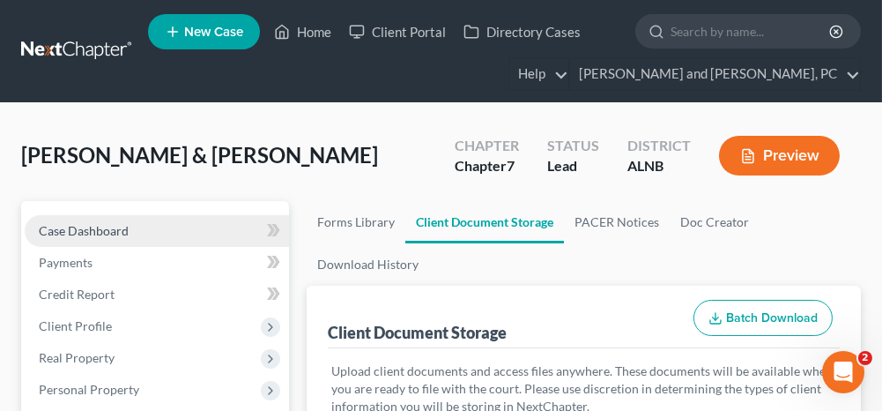
click at [194, 234] on link "Case Dashboard" at bounding box center [157, 231] width 264 height 32
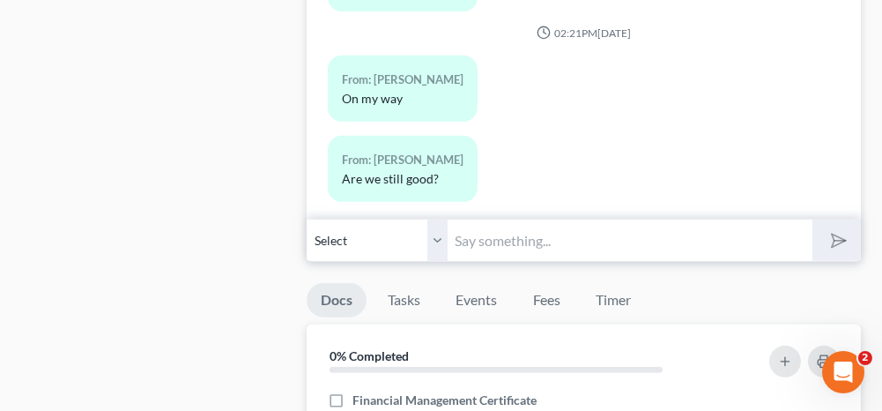
scroll to position [2115, 0]
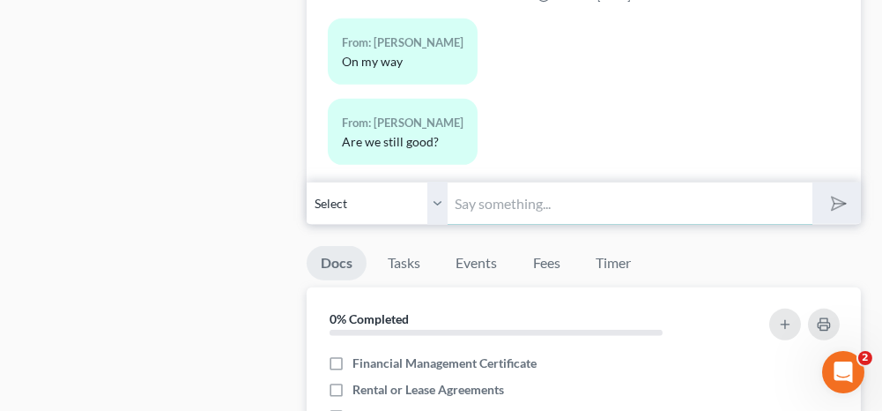
click at [480, 191] on input "text" at bounding box center [630, 203] width 364 height 43
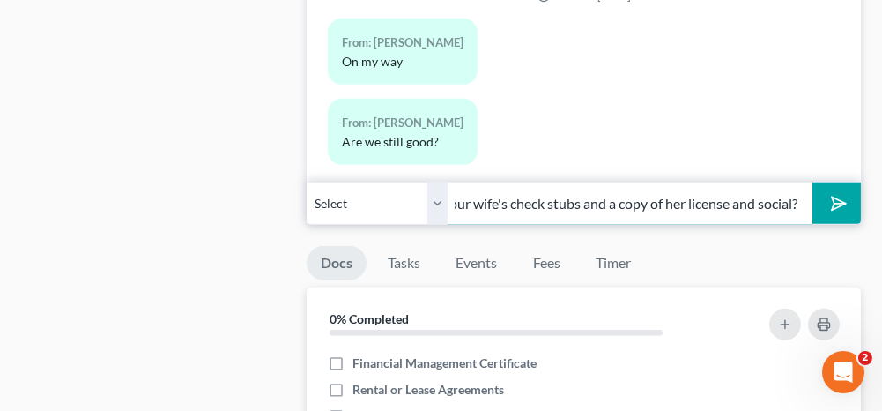
scroll to position [0, 115]
type input "Did you submit your wife's check stubs and a copy of her license and social?"
click at [437, 191] on select "Select [PHONE_NUMBER] - [PERSON_NAME] [PHONE_NUMBER] - [PERSON_NAME]" at bounding box center [377, 203] width 141 height 43
click at [307, 182] on select "Select [PHONE_NUMBER] - [PERSON_NAME] [PHONE_NUMBER] - [PERSON_NAME]" at bounding box center [377, 203] width 141 height 43
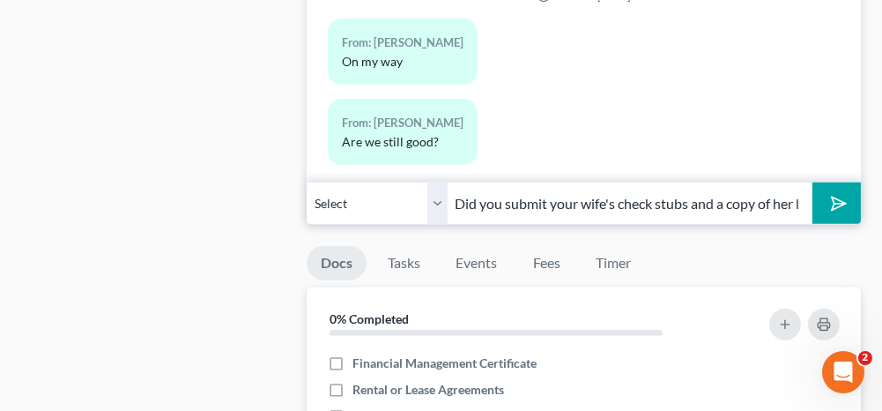
click at [832, 191] on icon "submit" at bounding box center [835, 203] width 25 height 25
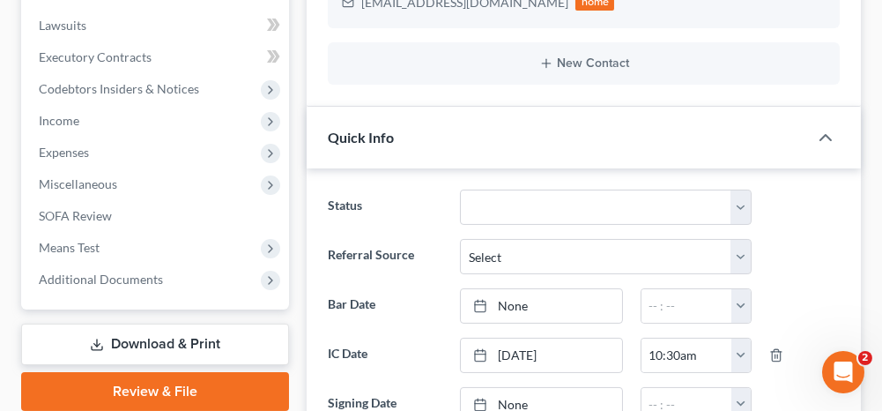
scroll to position [617, 0]
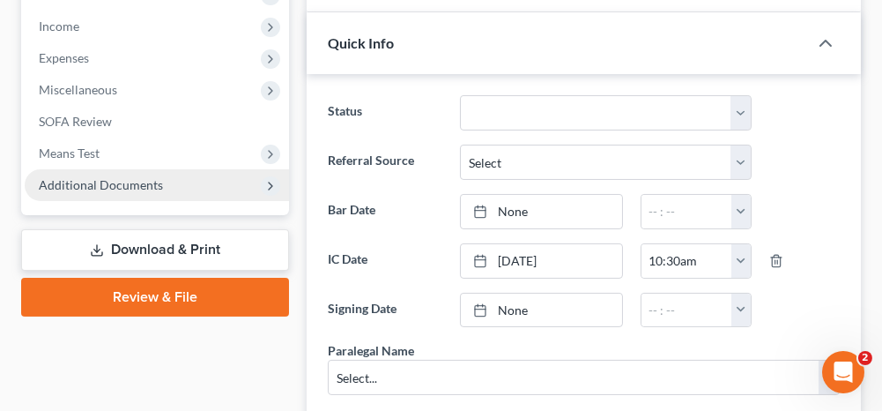
click at [182, 179] on span "Additional Documents" at bounding box center [157, 185] width 264 height 32
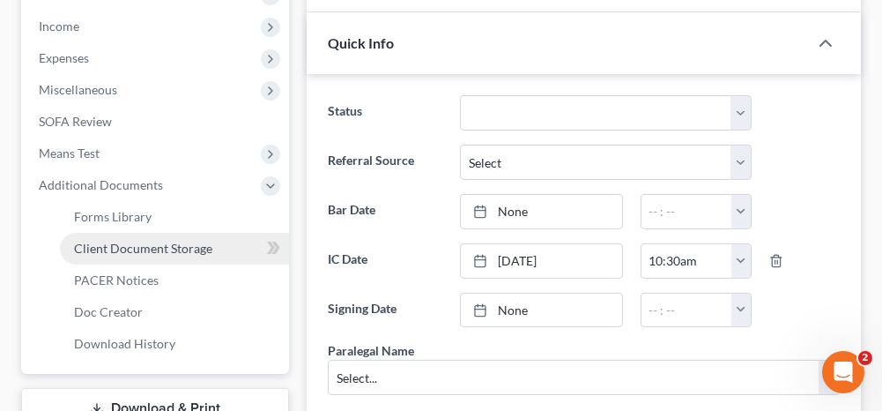
click at [152, 241] on span "Client Document Storage" at bounding box center [143, 248] width 138 height 15
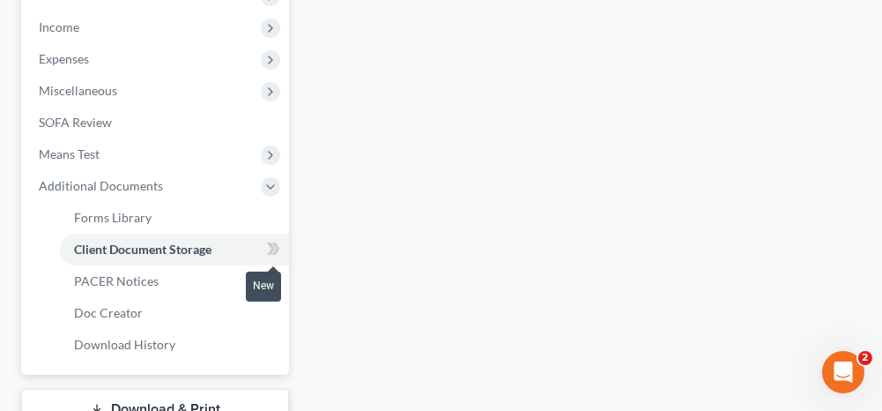
scroll to position [555, 0]
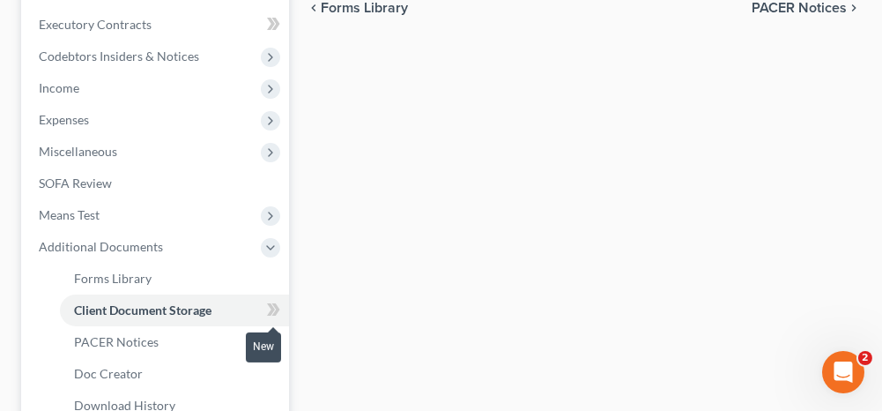
select select "4"
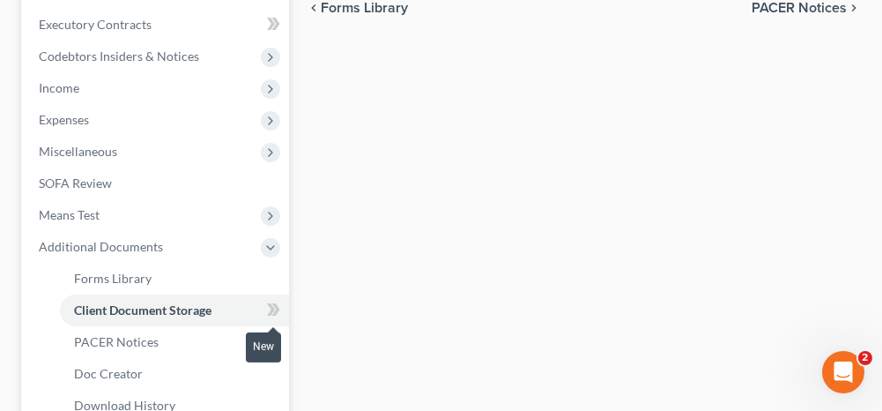
select select "4"
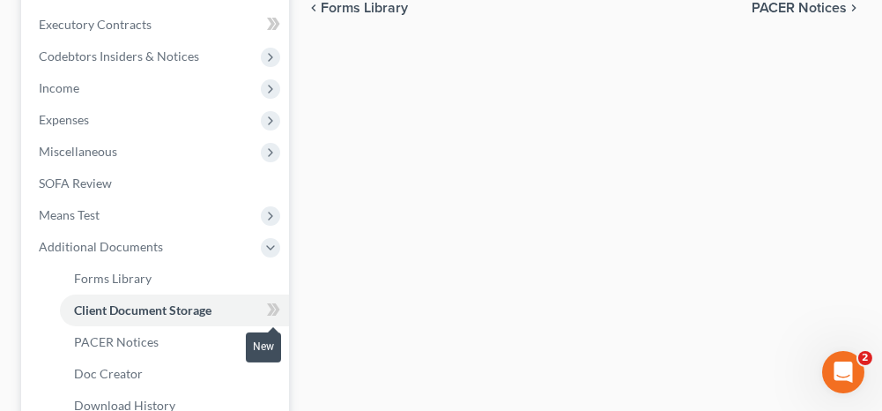
select select "3"
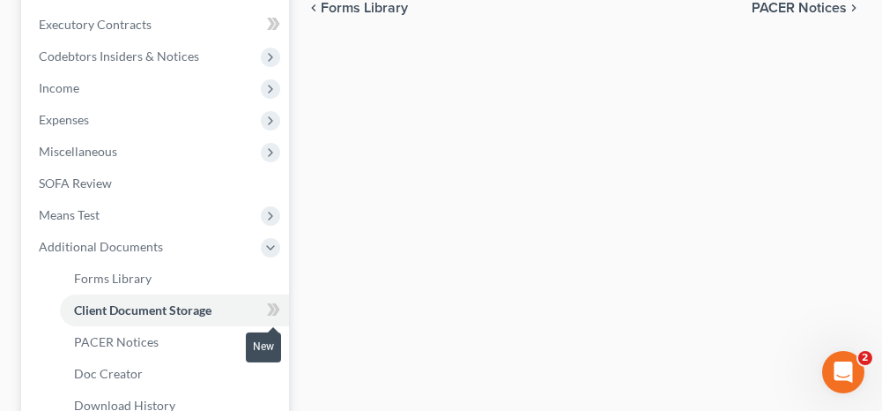
select select "3"
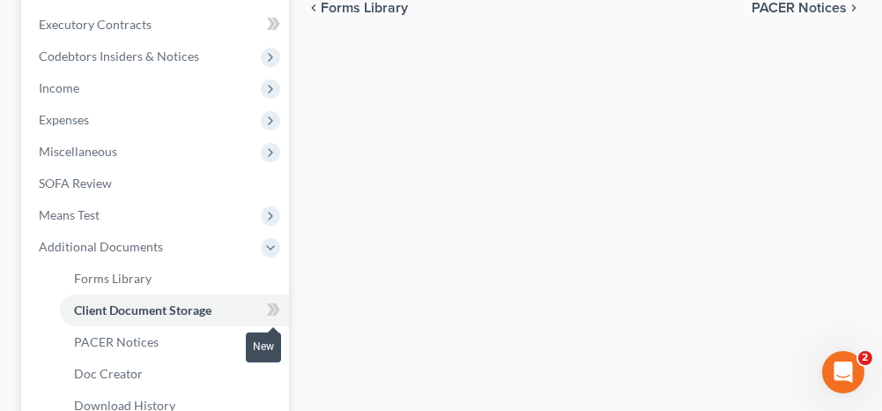
select select "3"
select select "4"
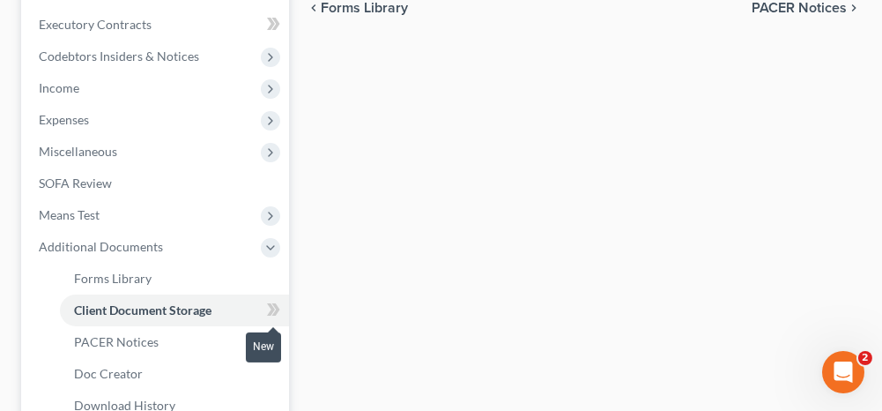
select select "4"
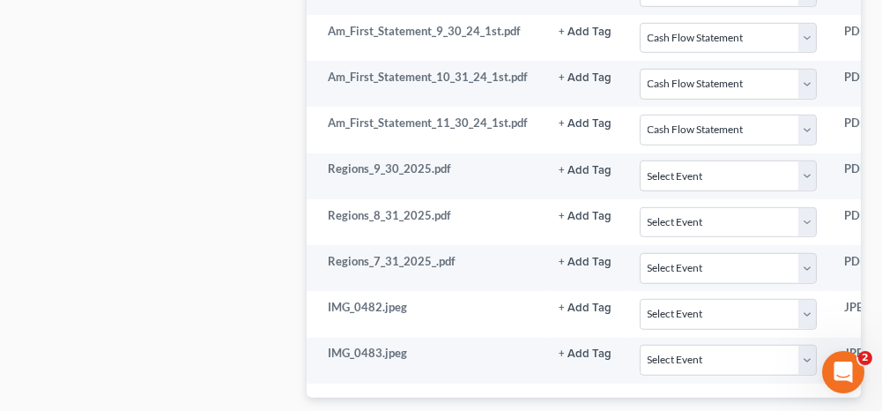
scroll to position [3061, 0]
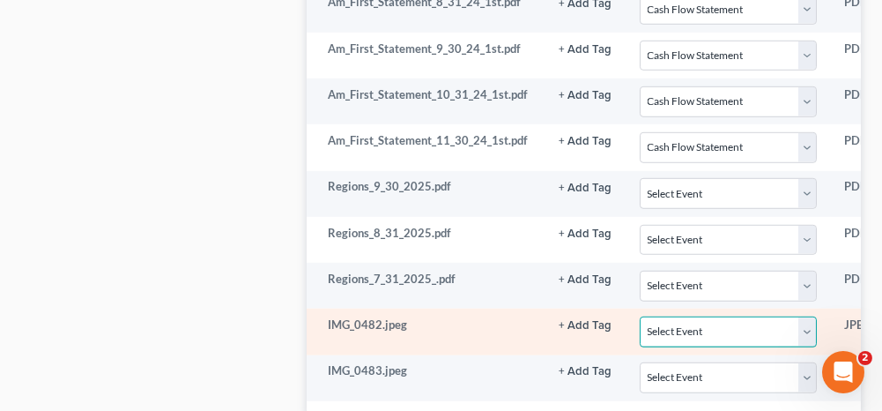
click at [728, 316] on select "Select Event 20 Largest Unsecured Creditors Amended Schedules (Fee) Attachment …" at bounding box center [728, 331] width 176 height 31
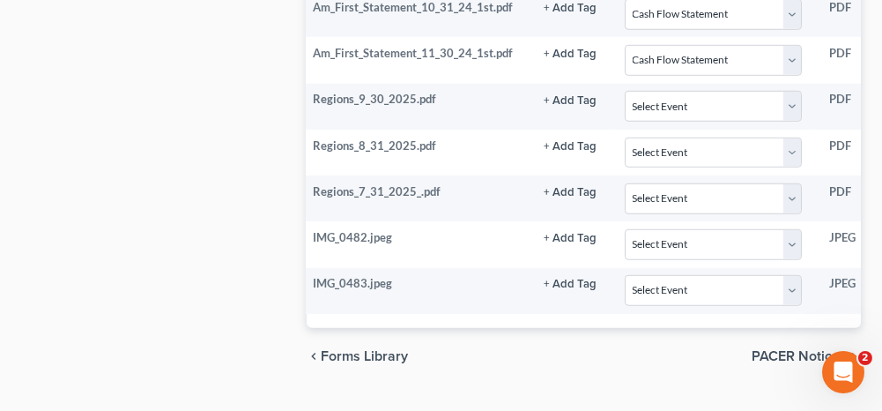
scroll to position [0, 0]
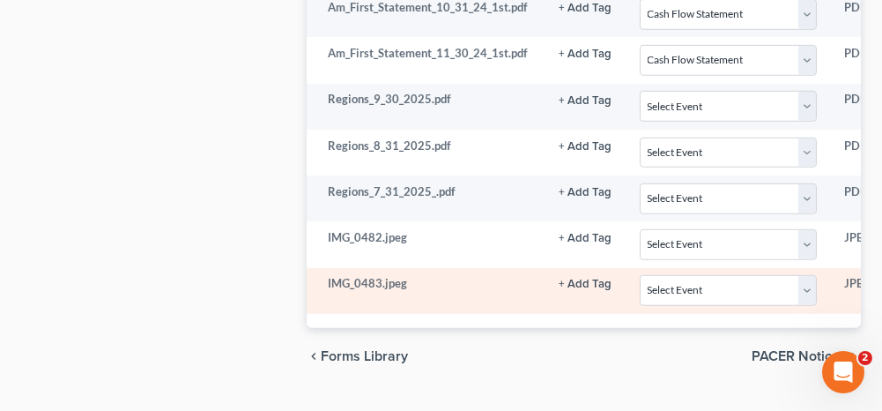
click at [396, 268] on td "IMG_0483.jpeg" at bounding box center [426, 291] width 238 height 46
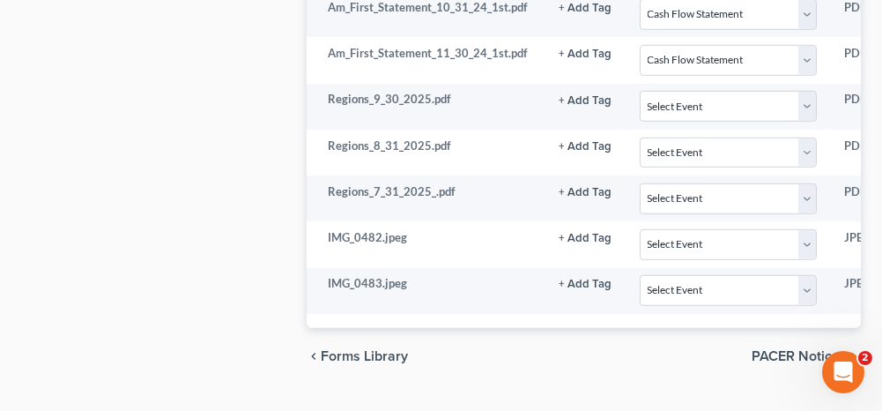
drag, startPoint x: 395, startPoint y: 228, endPoint x: 431, endPoint y: 284, distance: 66.3
click at [478, 328] on div "chevron_left Forms Library PACER Notices chevron_right" at bounding box center [584, 356] width 554 height 56
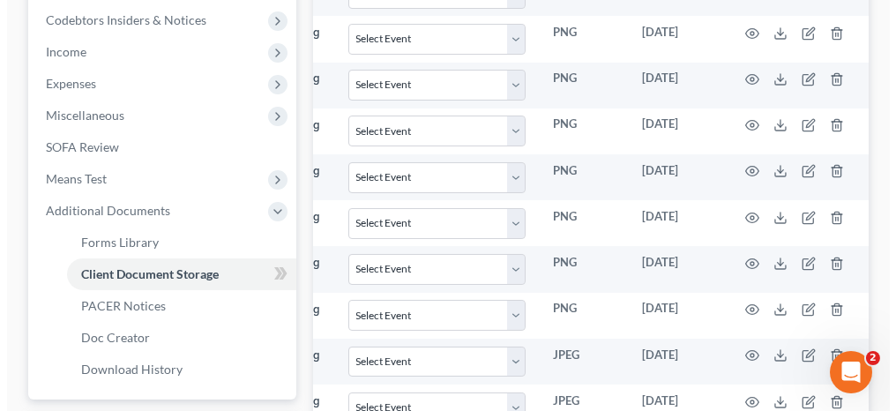
scroll to position [417, 0]
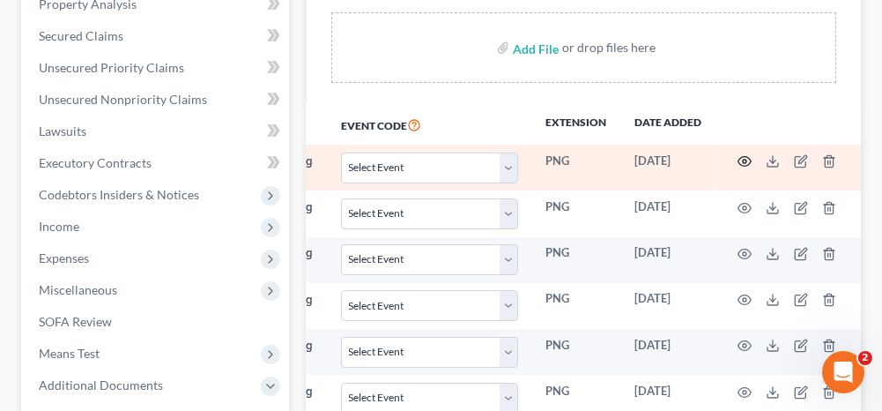
click at [743, 155] on icon "button" at bounding box center [745, 161] width 14 height 14
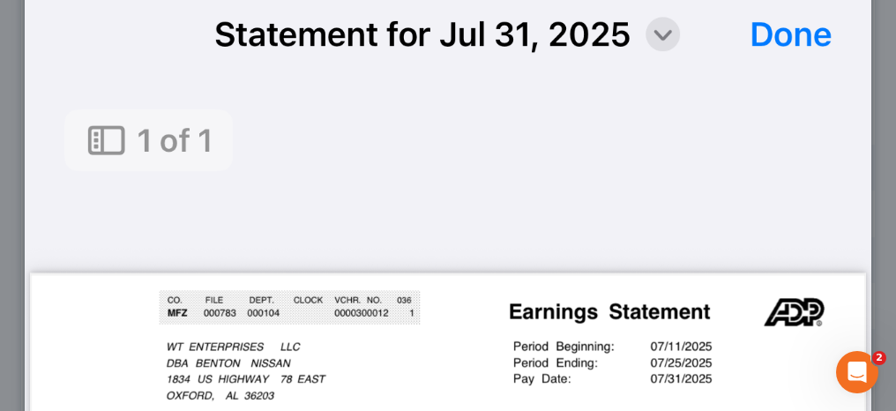
scroll to position [0, 0]
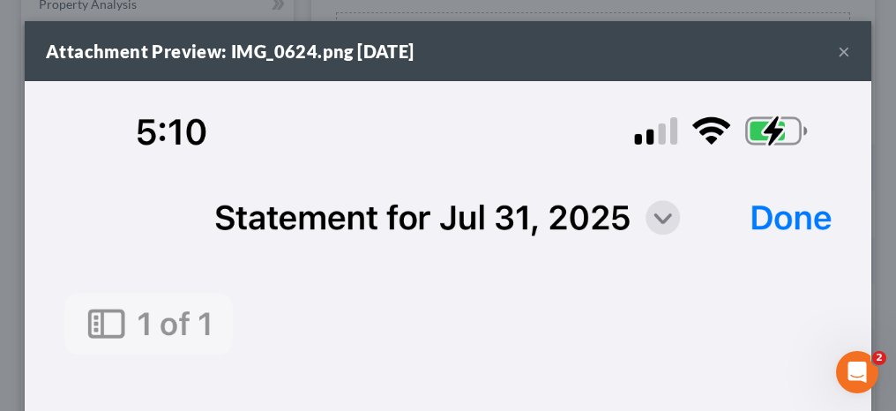
click at [837, 49] on button "×" at bounding box center [843, 51] width 12 height 21
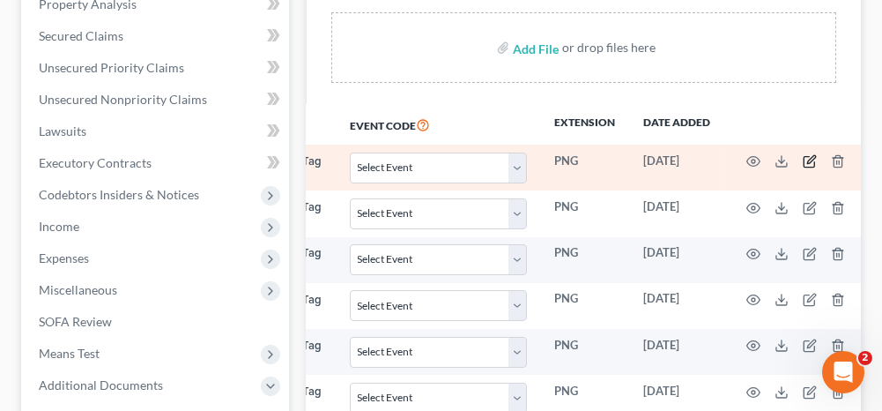
click at [804, 157] on icon "button" at bounding box center [810, 161] width 14 height 14
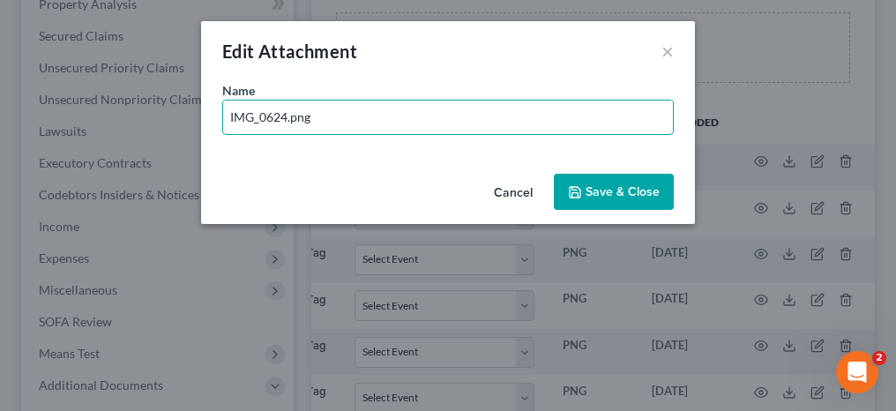
drag, startPoint x: 317, startPoint y: 116, endPoint x: 215, endPoint y: 117, distance: 102.3
click at [215, 117] on div "Name * IMG_0624.png" at bounding box center [448, 124] width 494 height 86
type input "[DATE]"
click at [615, 185] on span "Save & Close" at bounding box center [622, 191] width 74 height 15
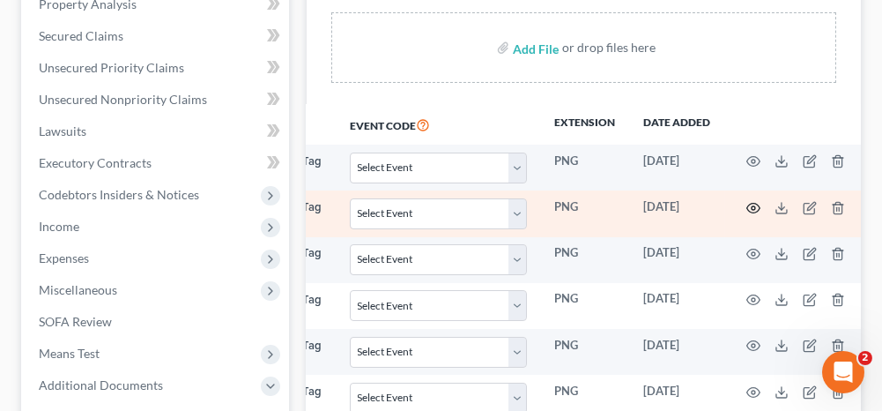
click at [750, 204] on icon "button" at bounding box center [754, 208] width 14 height 14
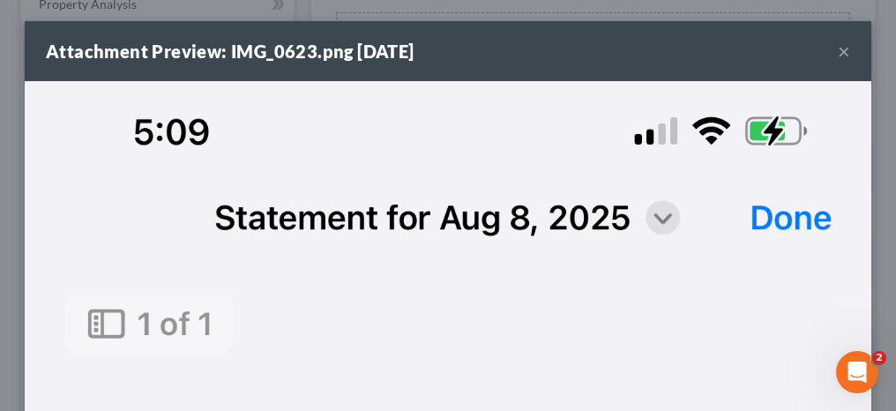
click at [837, 51] on button "×" at bounding box center [843, 51] width 12 height 21
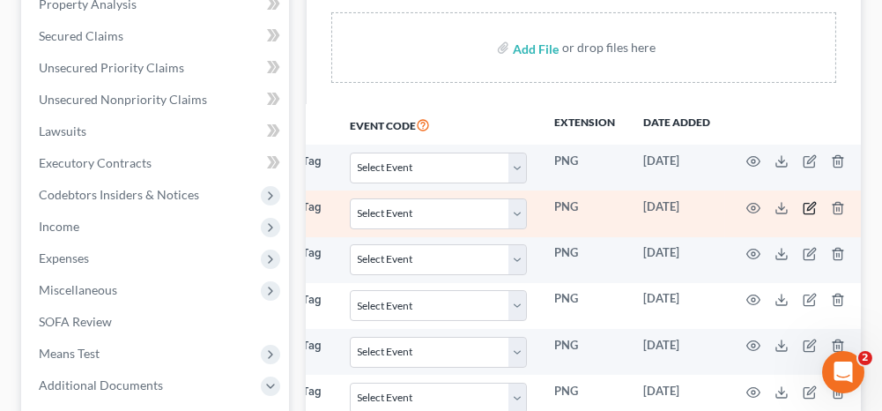
click at [807, 202] on icon "button" at bounding box center [811, 206] width 8 height 8
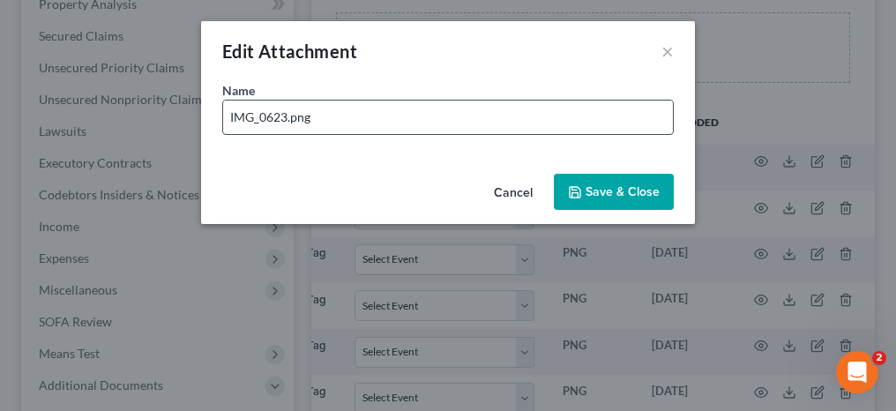
drag, startPoint x: 418, startPoint y: 117, endPoint x: 372, endPoint y: 113, distance: 46.0
click at [290, 120] on input "IMG_0623.png" at bounding box center [448, 116] width 450 height 33
click at [316, 111] on input "IMG_0623.png" at bounding box center [448, 116] width 450 height 33
drag, startPoint x: 273, startPoint y: 117, endPoint x: 221, endPoint y: 112, distance: 52.3
click at [221, 112] on div "Name * IMG_0623.png" at bounding box center [448, 124] width 494 height 86
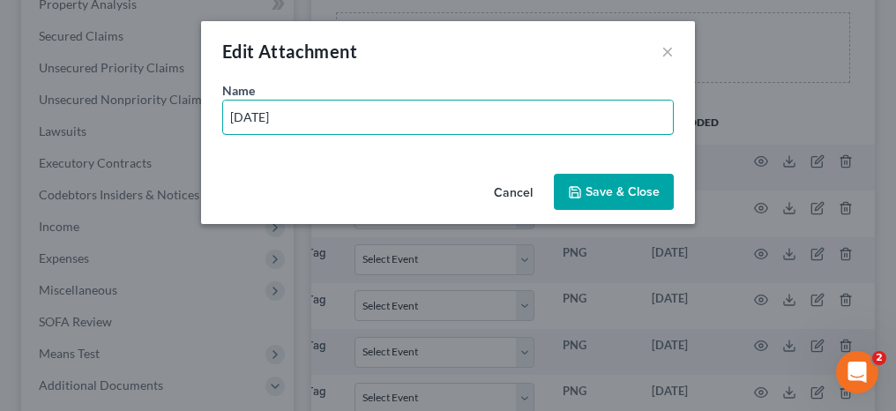
type input "[DATE]"
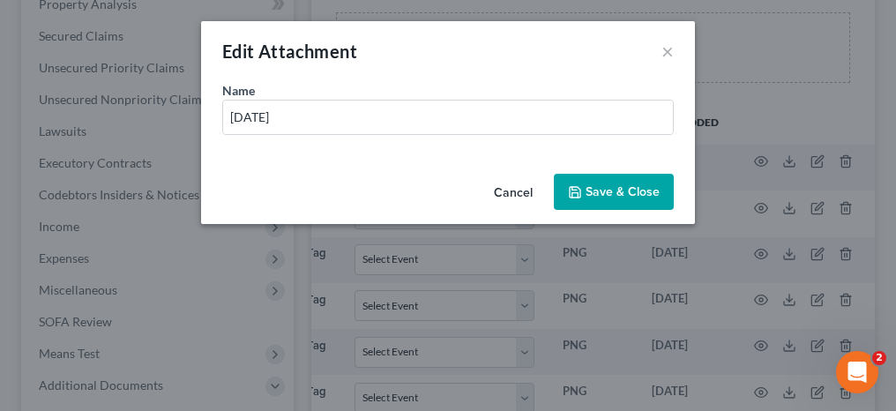
click at [598, 189] on span "Save & Close" at bounding box center [622, 191] width 74 height 15
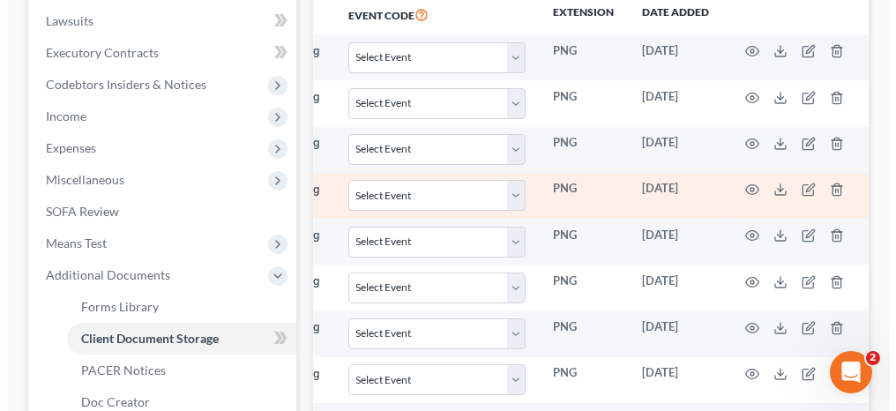
scroll to position [504, 0]
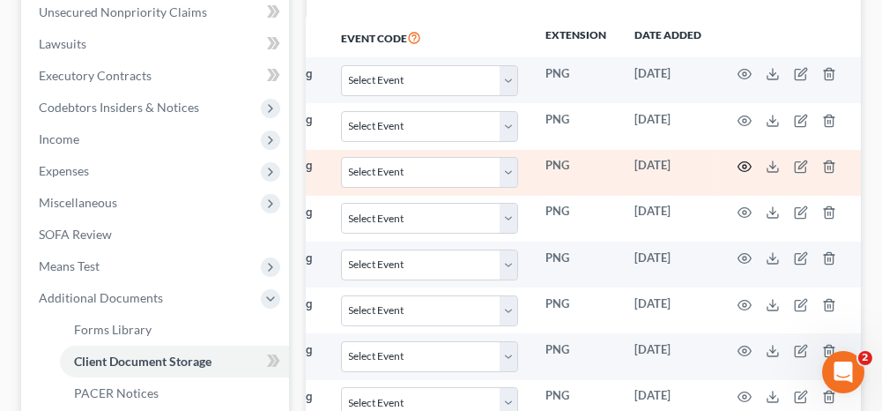
click at [740, 160] on icon "button" at bounding box center [745, 167] width 14 height 14
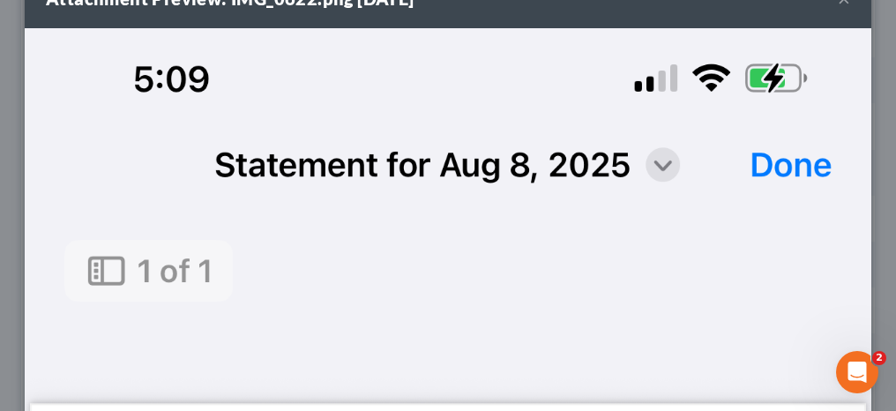
scroll to position [0, 0]
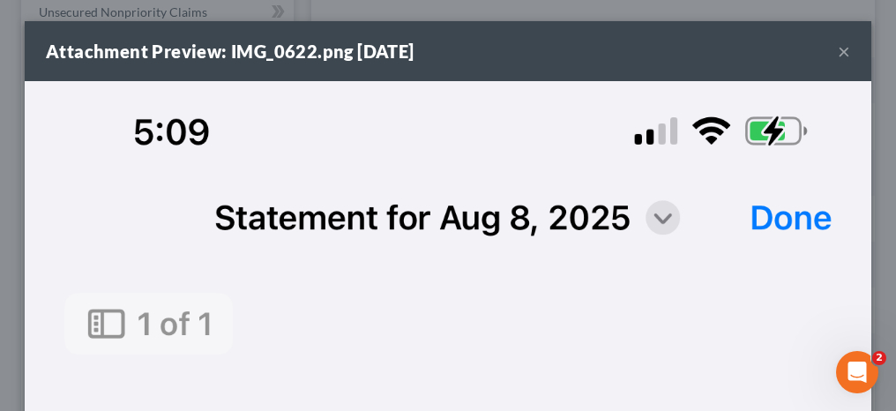
click at [837, 51] on button "×" at bounding box center [843, 51] width 12 height 21
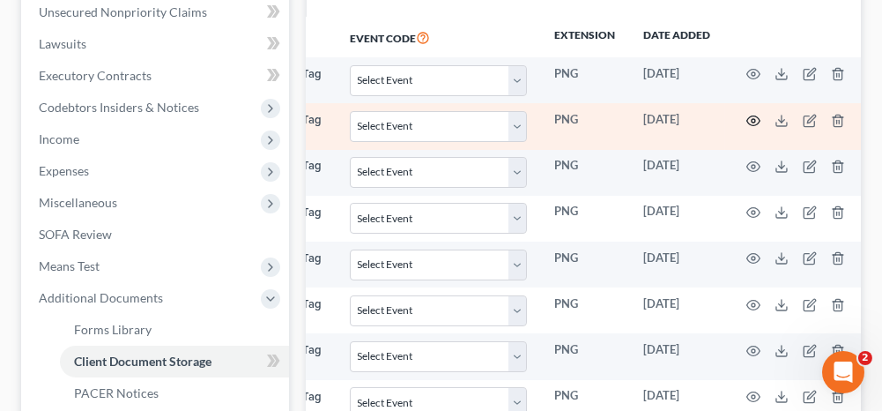
click at [749, 115] on icon "button" at bounding box center [754, 121] width 14 height 14
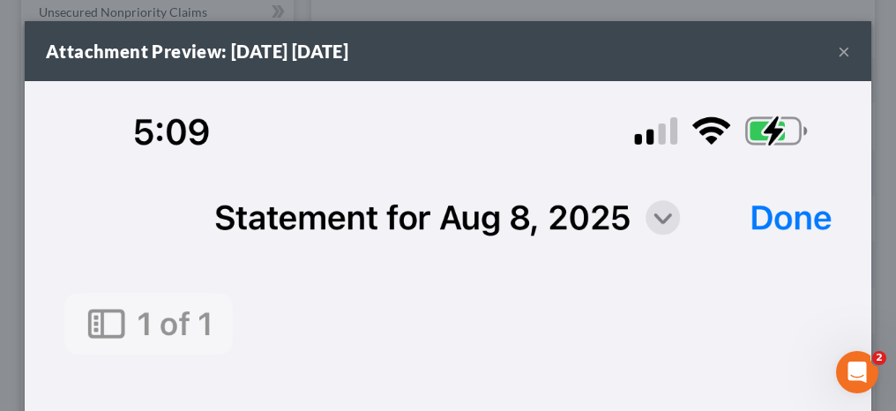
click at [837, 51] on button "×" at bounding box center [843, 51] width 12 height 21
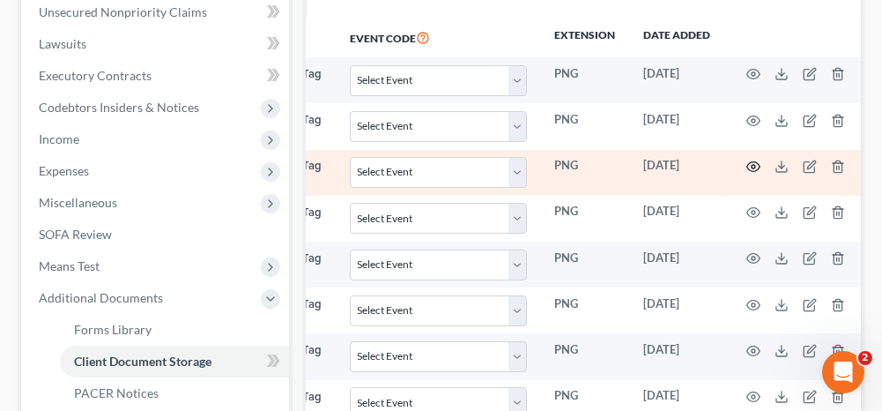
click at [747, 160] on icon "button" at bounding box center [754, 167] width 14 height 14
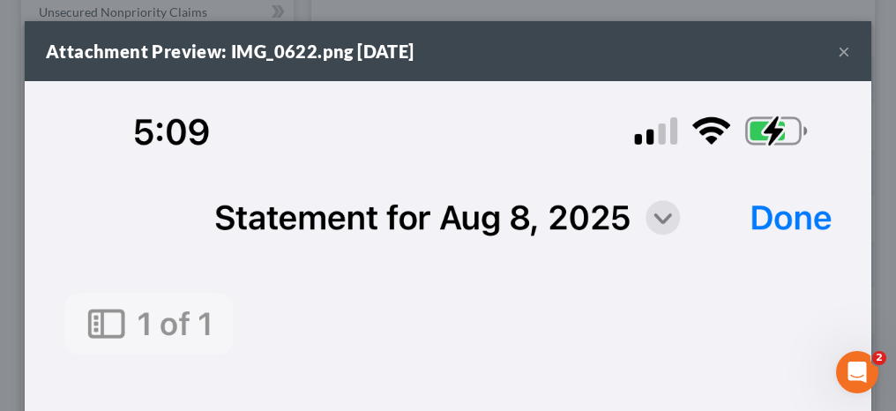
click at [837, 55] on button "×" at bounding box center [843, 51] width 12 height 21
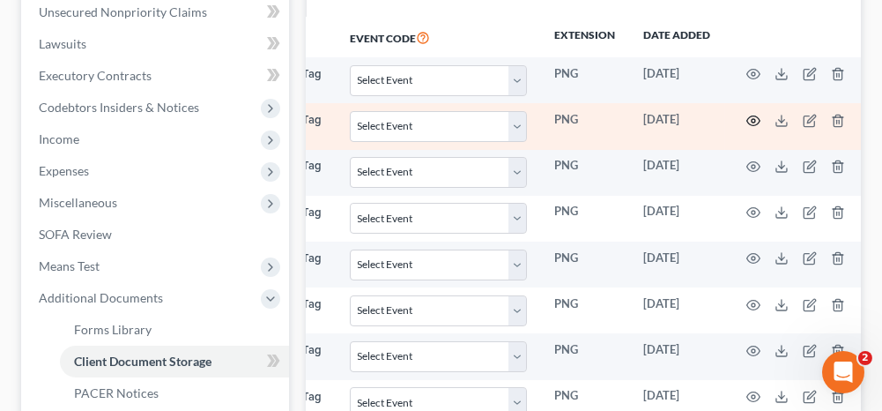
click at [752, 119] on circle "button" at bounding box center [754, 121] width 4 height 4
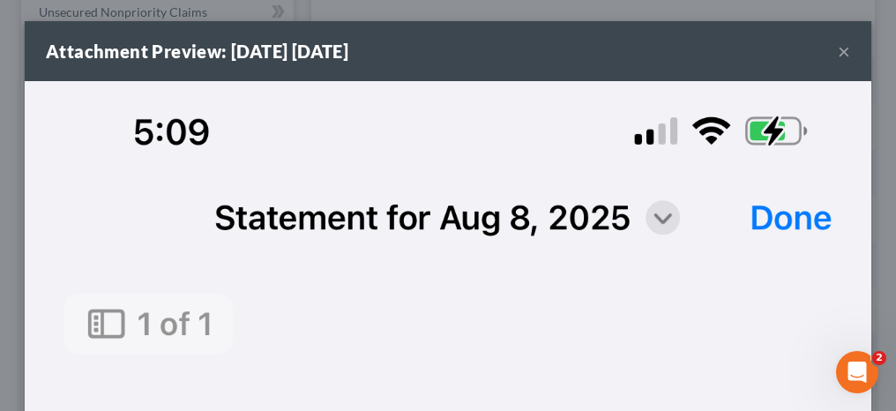
click at [837, 52] on button "×" at bounding box center [843, 51] width 12 height 21
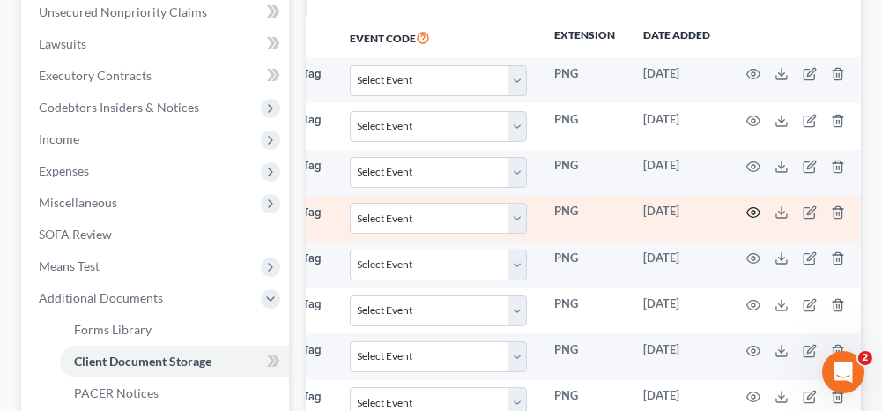
click at [749, 207] on icon "button" at bounding box center [754, 212] width 14 height 14
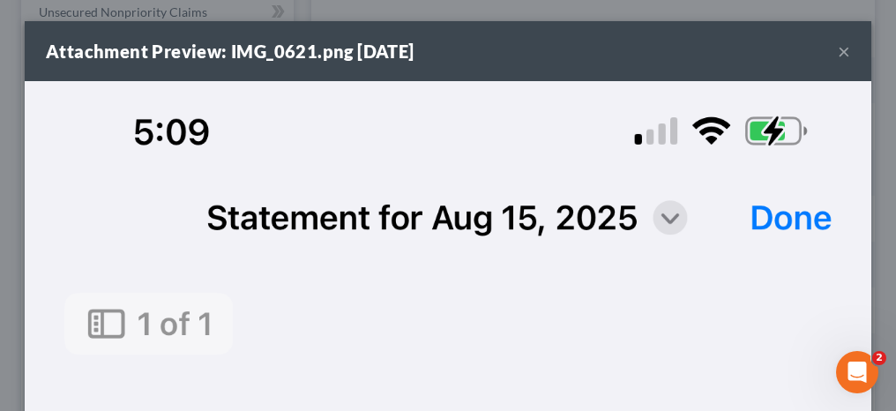
click at [837, 52] on button "×" at bounding box center [843, 51] width 12 height 21
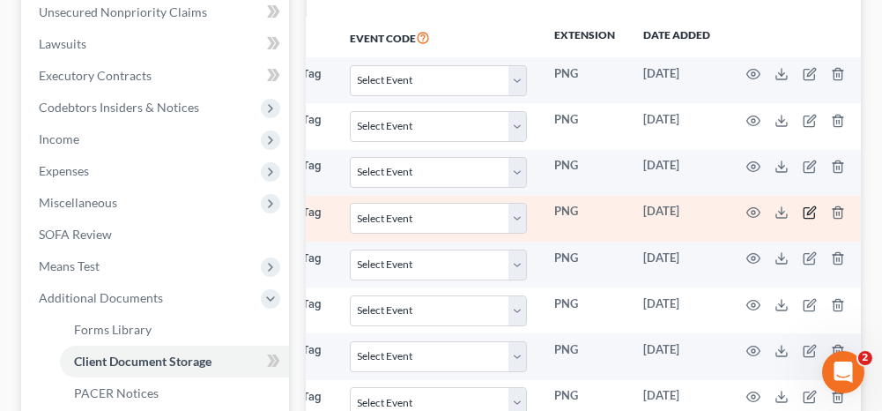
click at [807, 205] on icon "button" at bounding box center [810, 212] width 14 height 14
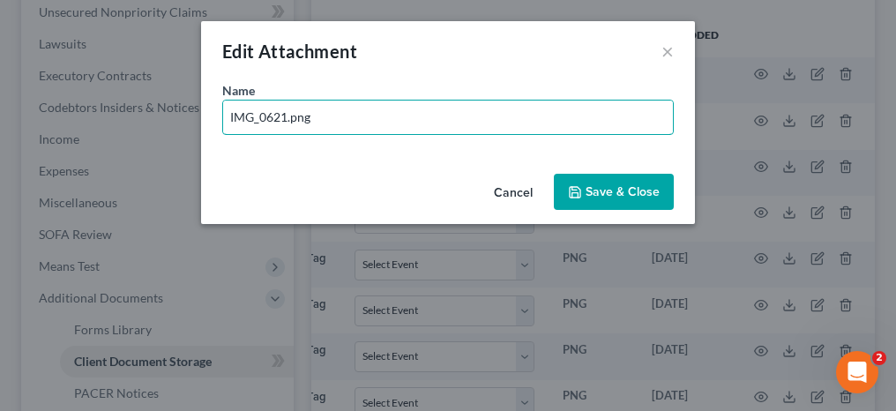
drag, startPoint x: 345, startPoint y: 123, endPoint x: 190, endPoint y: 107, distance: 155.9
click at [190, 107] on div "Edit Attachment × Name * IMG_0621.png Cancel Save & Close" at bounding box center [448, 205] width 896 height 411
type input "[DATE]"
click at [612, 190] on span "Save & Close" at bounding box center [622, 191] width 74 height 15
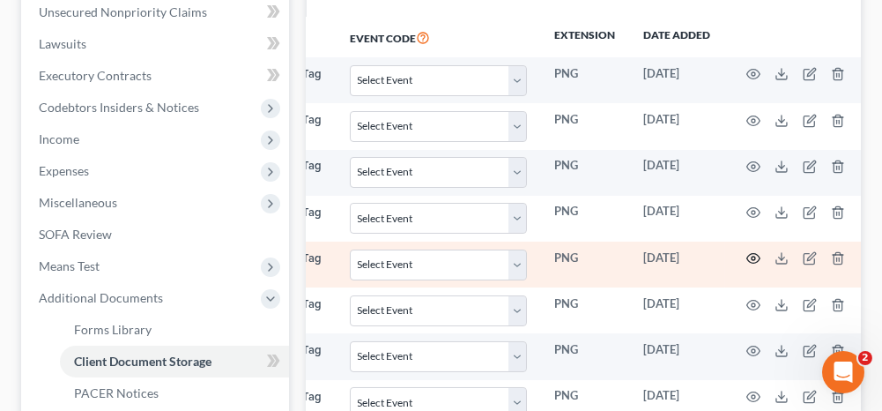
click at [747, 251] on icon "button" at bounding box center [754, 258] width 14 height 14
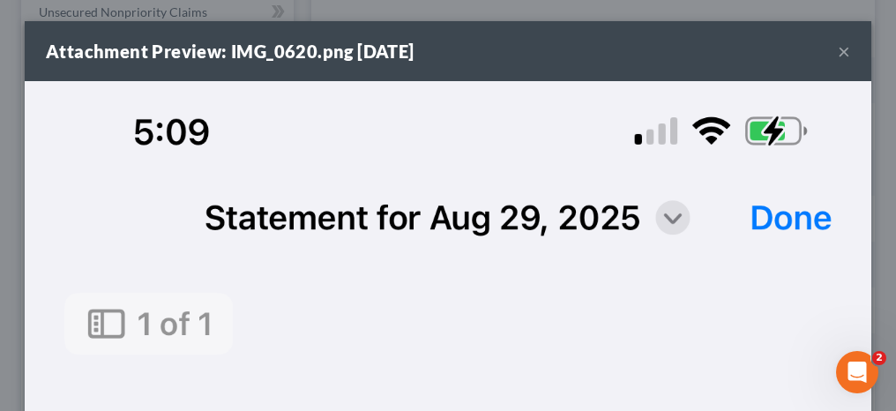
click at [837, 50] on button "×" at bounding box center [843, 51] width 12 height 21
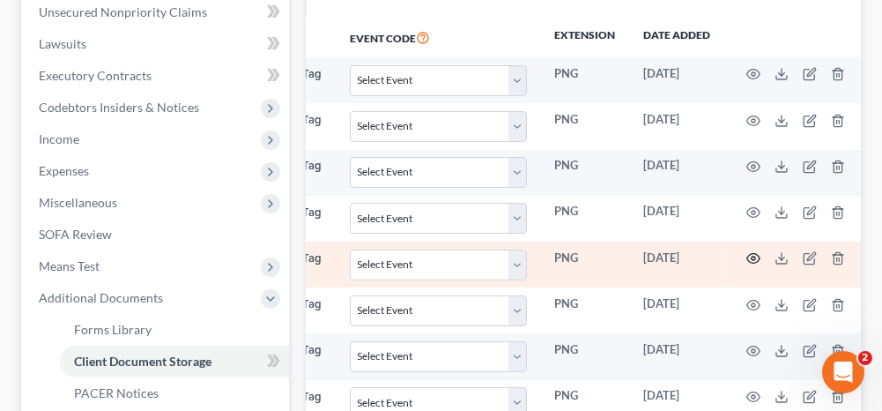
click at [747, 251] on icon "button" at bounding box center [754, 258] width 14 height 14
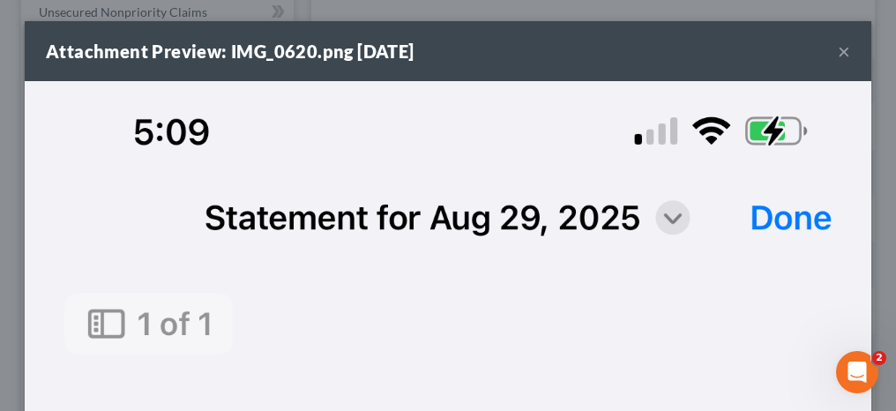
click at [837, 52] on button "×" at bounding box center [843, 51] width 12 height 21
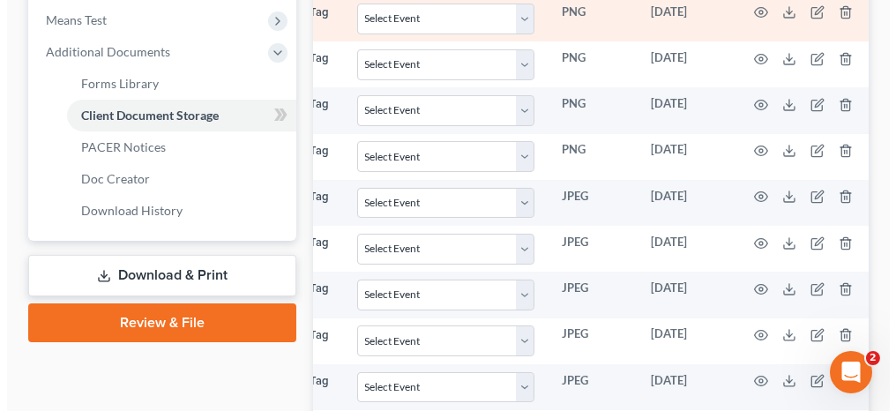
scroll to position [770, 0]
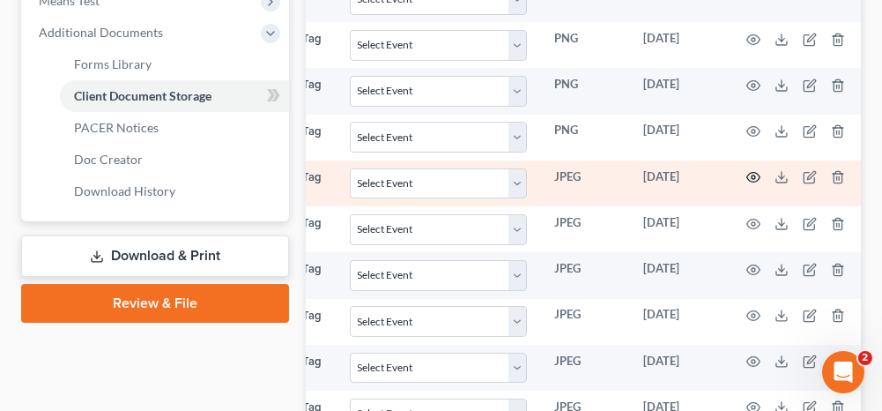
click at [747, 173] on icon "button" at bounding box center [753, 178] width 13 height 10
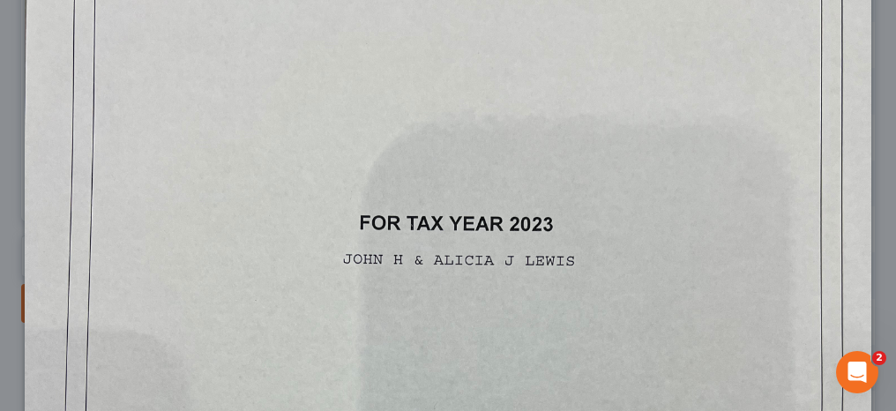
scroll to position [0, 0]
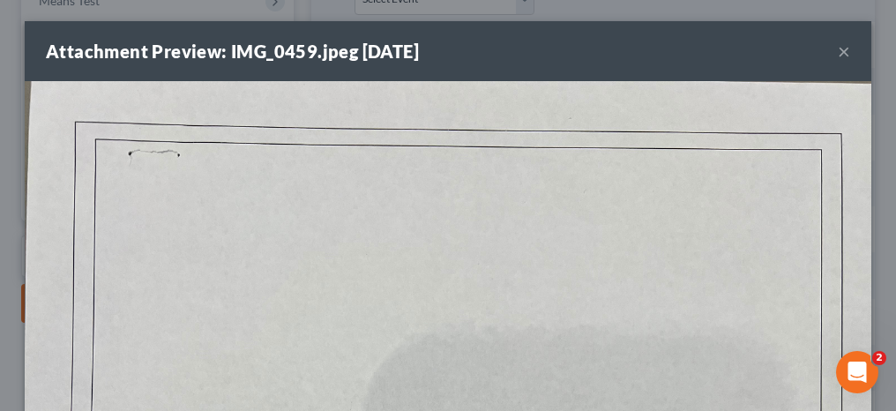
click at [837, 50] on button "×" at bounding box center [843, 51] width 12 height 21
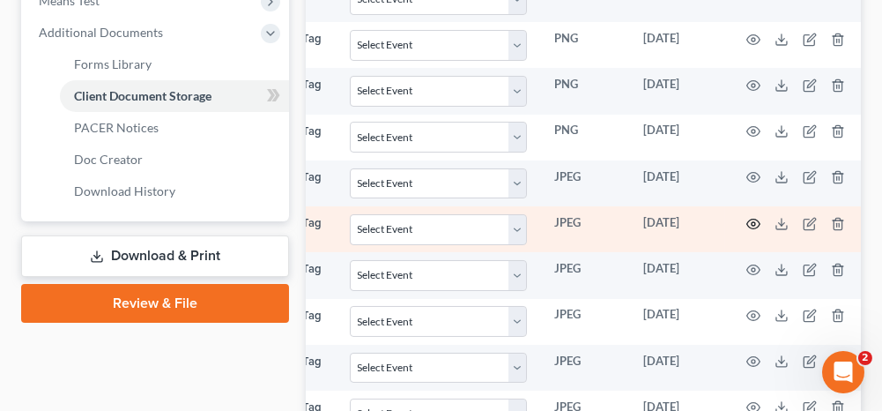
click at [753, 217] on icon "button" at bounding box center [754, 224] width 14 height 14
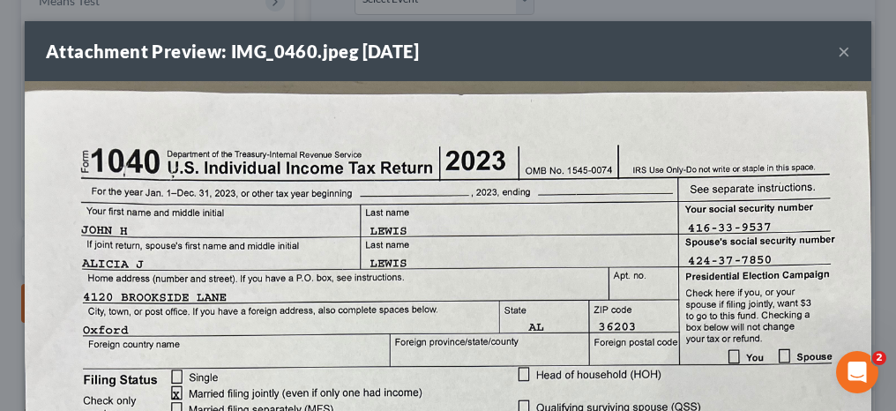
click at [837, 51] on button "×" at bounding box center [843, 51] width 12 height 21
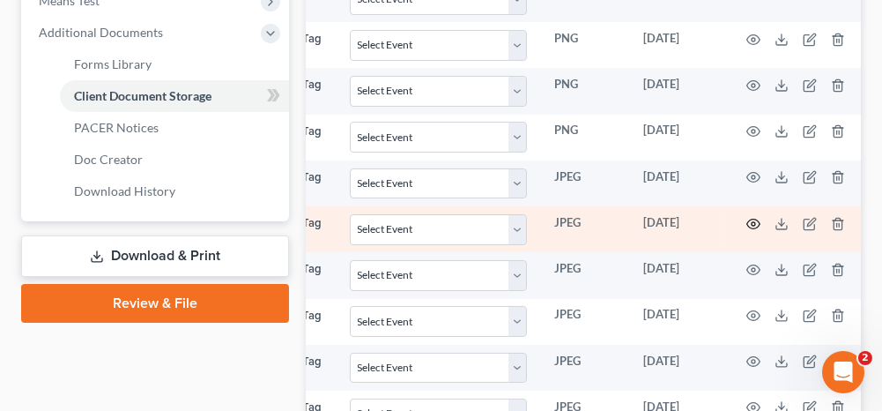
click at [753, 217] on icon "button" at bounding box center [754, 224] width 14 height 14
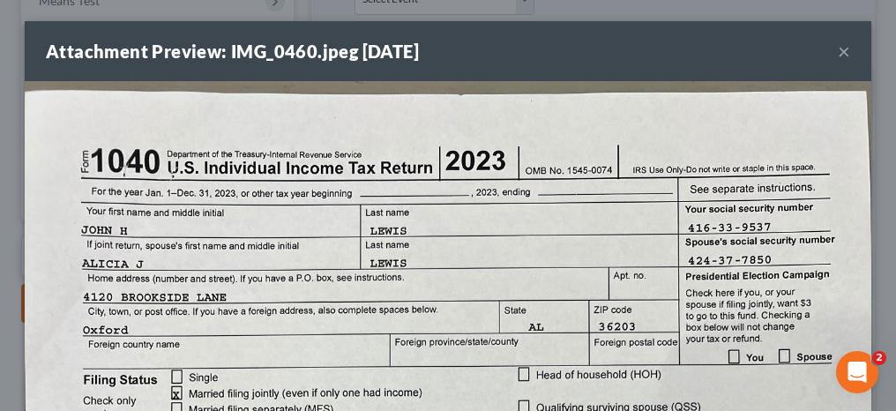
click at [837, 52] on button "×" at bounding box center [843, 51] width 12 height 21
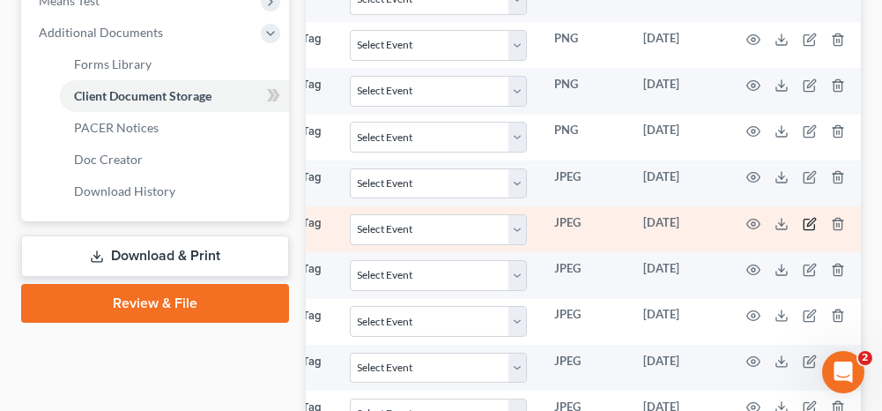
click at [807, 218] on icon "button" at bounding box center [811, 222] width 8 height 8
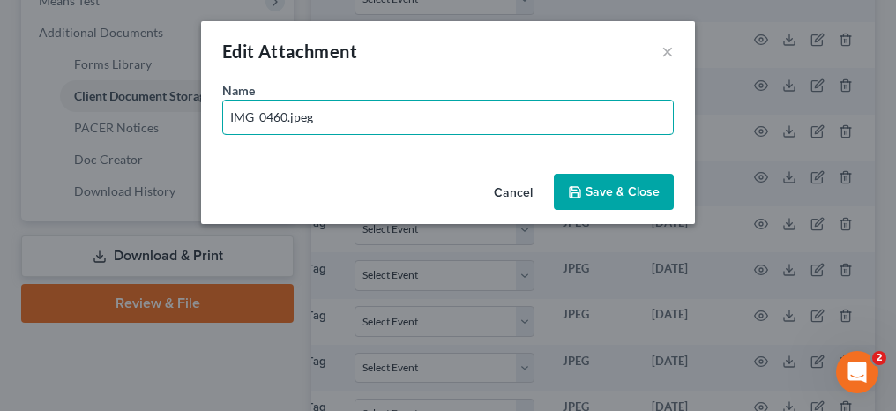
drag, startPoint x: 288, startPoint y: 112, endPoint x: 197, endPoint y: 113, distance: 91.7
click at [197, 113] on div "Edit Attachment × Name * IMG_0460.jpeg Cancel Save & Close" at bounding box center [448, 205] width 896 height 411
type input "2023 pg 1"
click at [591, 192] on span "Save & Close" at bounding box center [622, 191] width 74 height 15
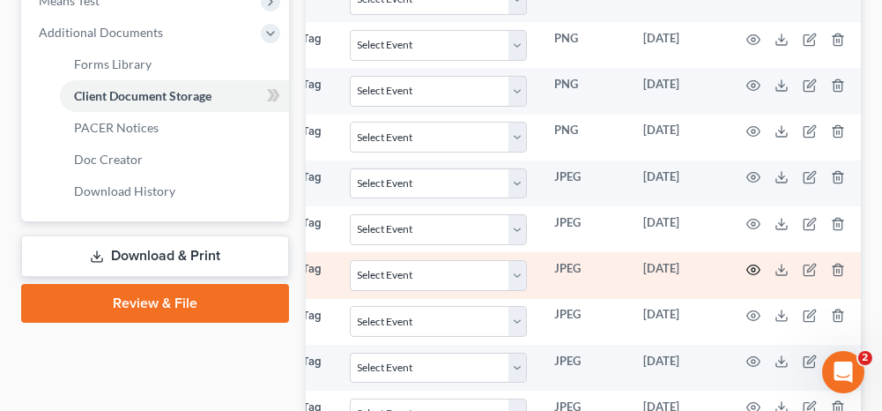
click at [749, 263] on icon "button" at bounding box center [754, 270] width 14 height 14
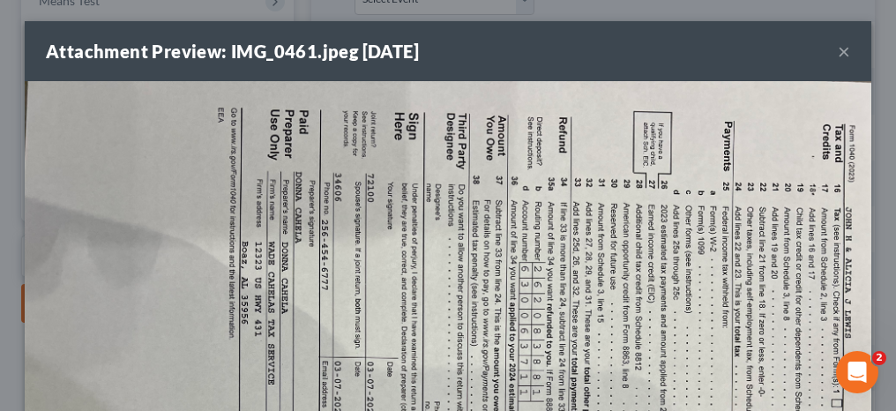
click at [837, 48] on button "×" at bounding box center [843, 51] width 12 height 21
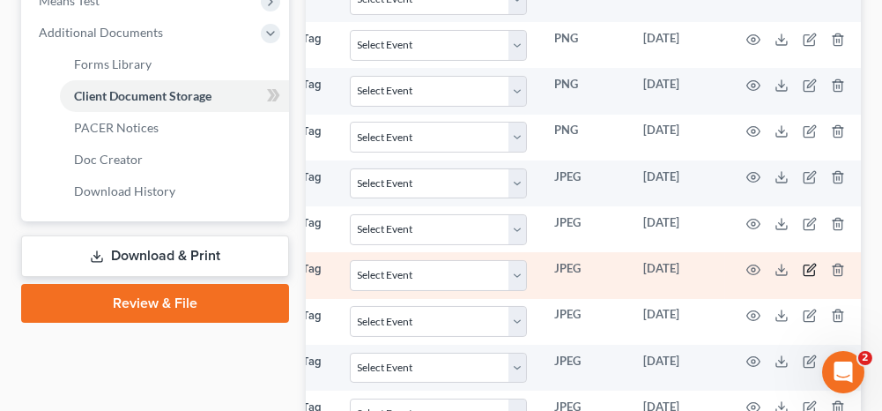
click at [804, 263] on icon "button" at bounding box center [810, 270] width 14 height 14
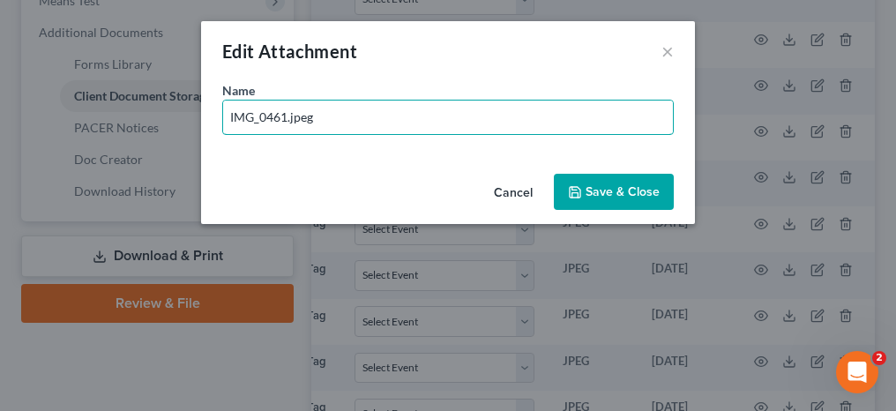
drag, startPoint x: 338, startPoint y: 116, endPoint x: 192, endPoint y: 111, distance: 146.4
click at [193, 111] on div "Edit Attachment × Name * IMG_0461.jpeg Cancel Save & Close" at bounding box center [448, 205] width 896 height 411
type input "2023 pg 2"
click at [628, 189] on span "Save & Close" at bounding box center [622, 191] width 74 height 15
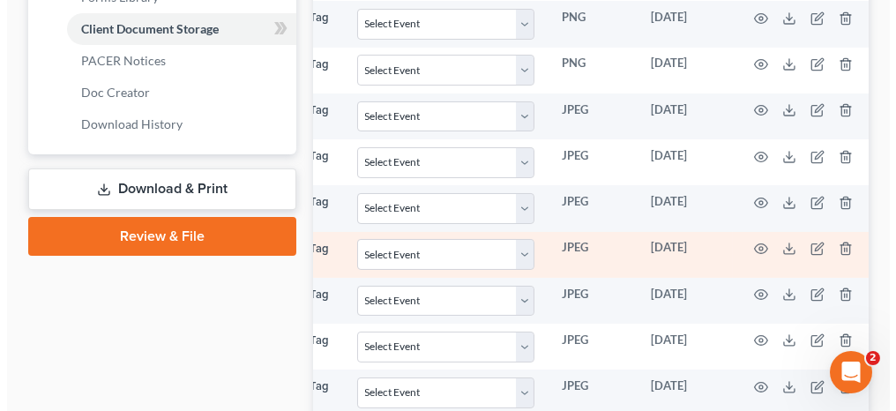
scroll to position [857, 0]
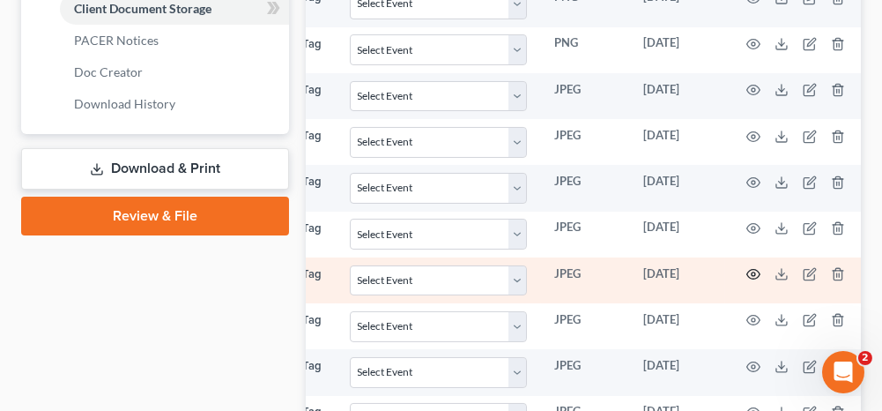
click at [752, 272] on circle "button" at bounding box center [754, 274] width 4 height 4
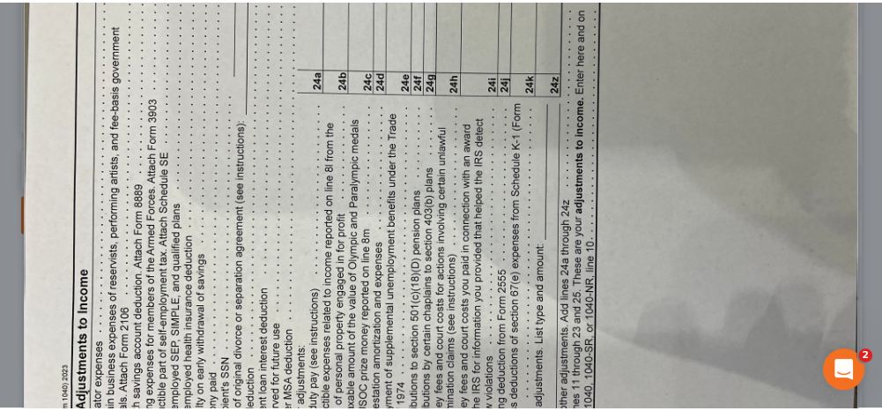
scroll to position [0, 0]
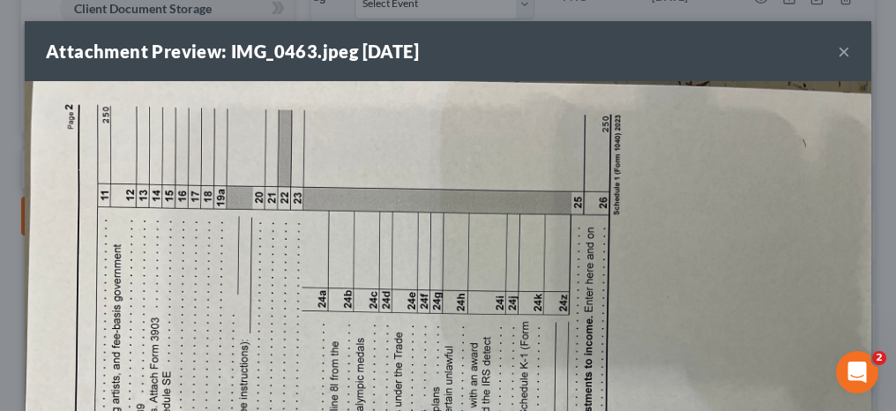
click at [837, 50] on button "×" at bounding box center [843, 51] width 12 height 21
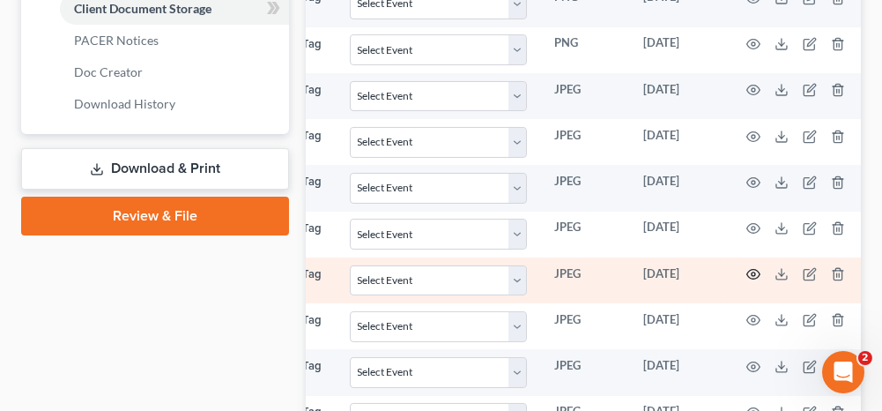
click at [752, 272] on circle "button" at bounding box center [754, 274] width 4 height 4
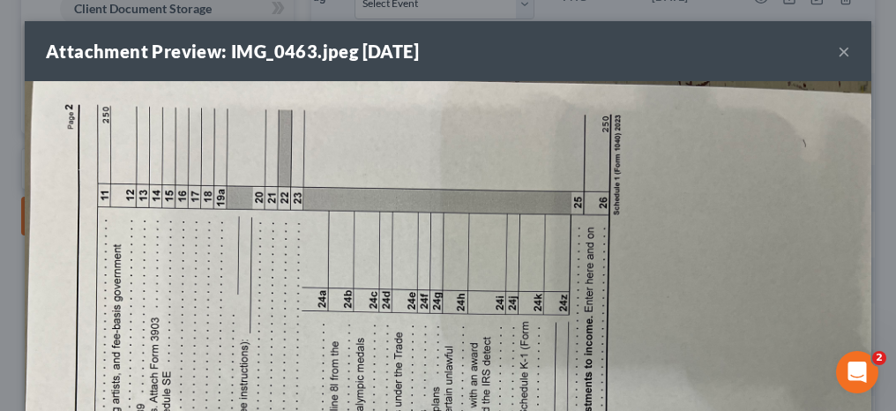
click at [837, 49] on button "×" at bounding box center [843, 51] width 12 height 21
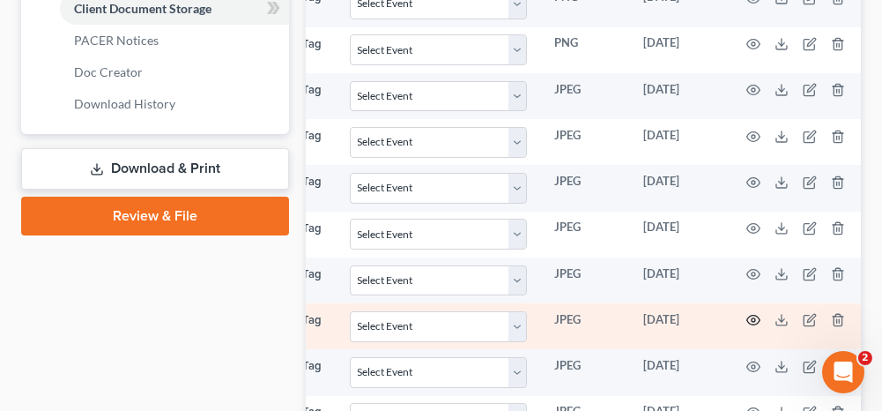
click at [752, 318] on circle "button" at bounding box center [754, 320] width 4 height 4
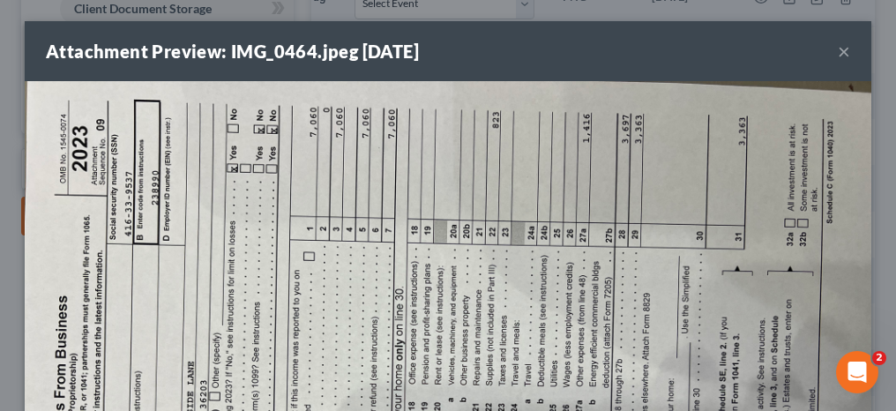
click at [837, 50] on button "×" at bounding box center [843, 51] width 12 height 21
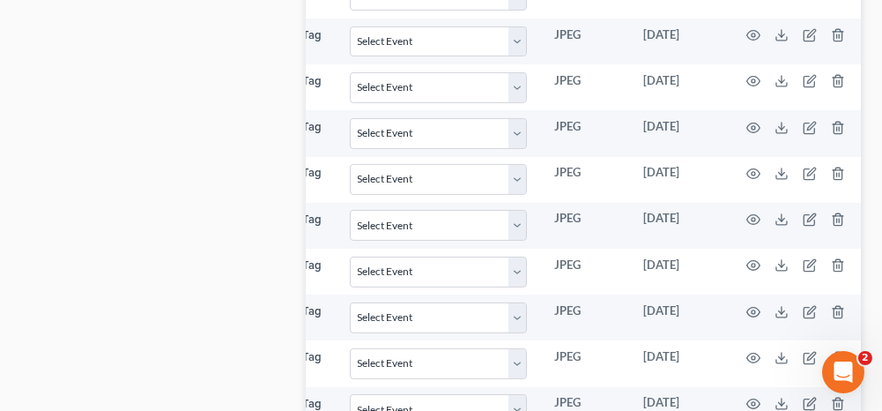
scroll to position [1386, 0]
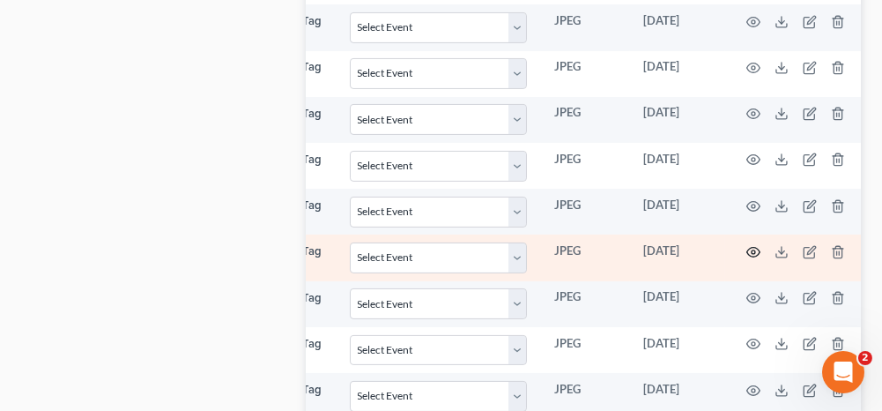
click at [752, 250] on circle "button" at bounding box center [754, 252] width 4 height 4
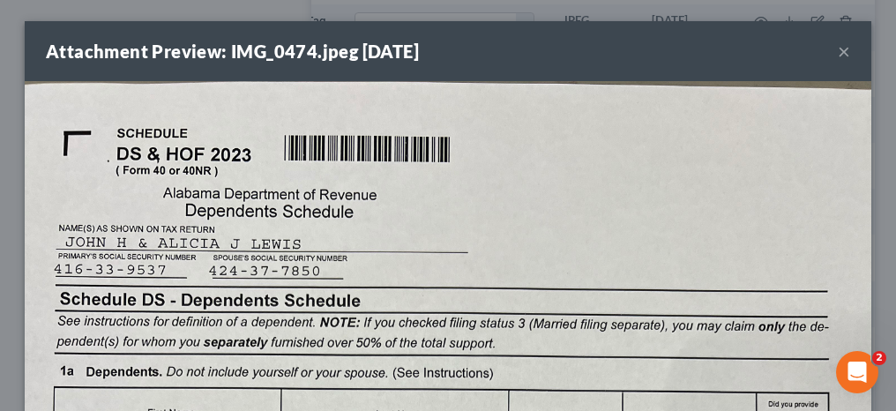
click at [837, 48] on button "×" at bounding box center [843, 51] width 12 height 21
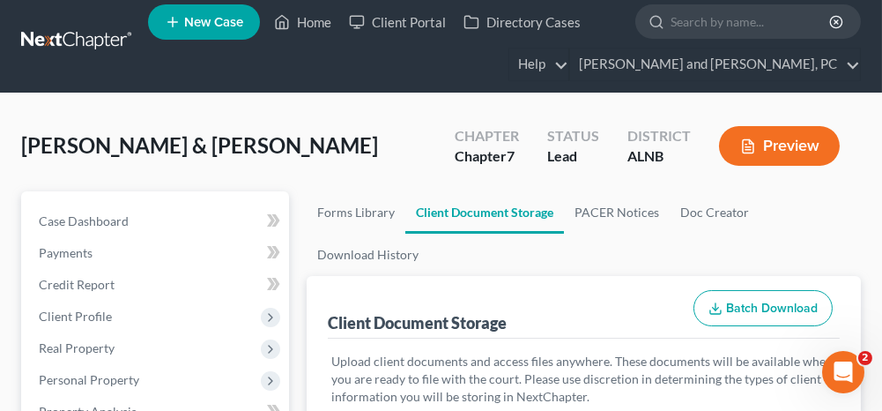
scroll to position [0, 0]
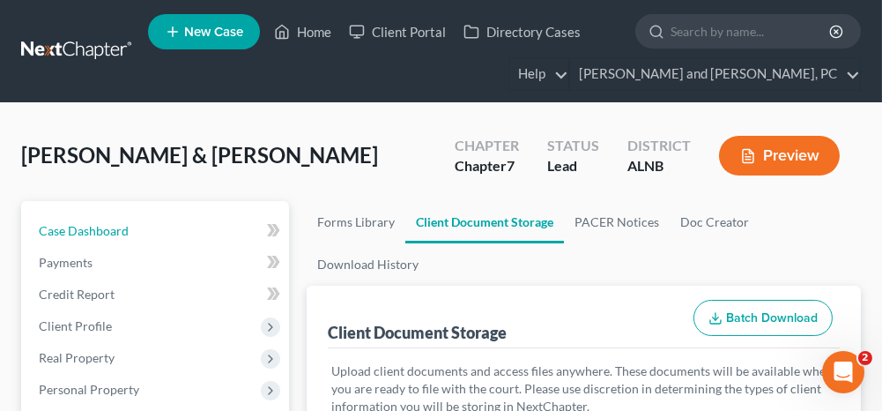
drag, startPoint x: 226, startPoint y: 228, endPoint x: 286, endPoint y: 223, distance: 60.2
click at [226, 228] on link "Case Dashboard" at bounding box center [157, 231] width 264 height 32
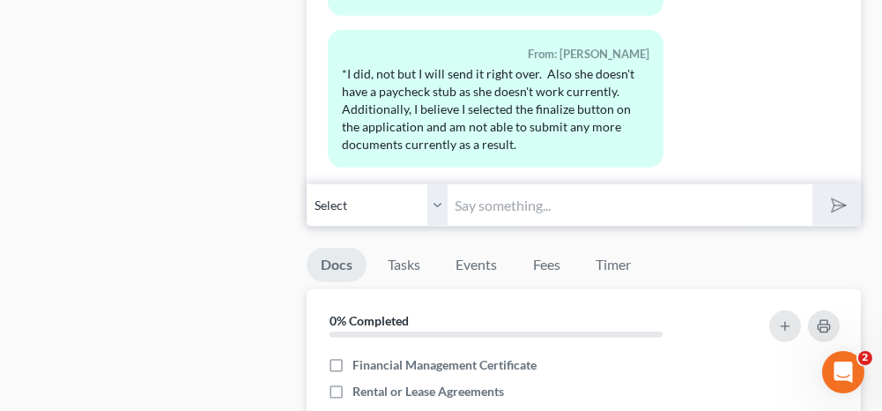
scroll to position [2115, 0]
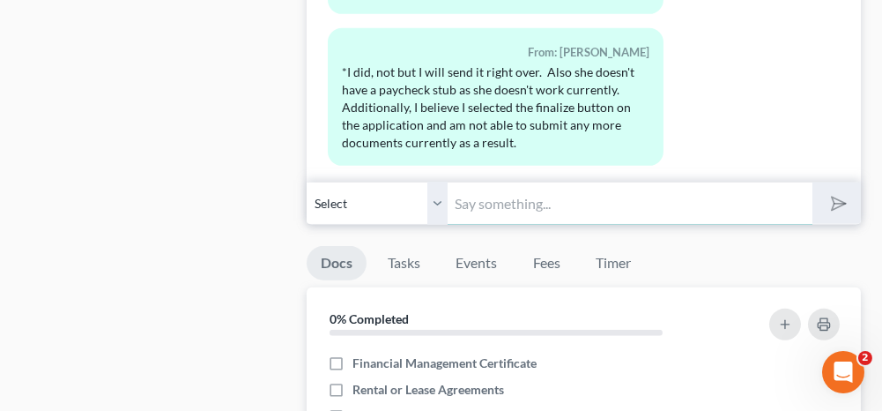
click at [505, 194] on input "text" at bounding box center [630, 203] width 364 height 43
type input "You can email them to me at [EMAIL_ADDRESS][DOMAIN_NAME]"
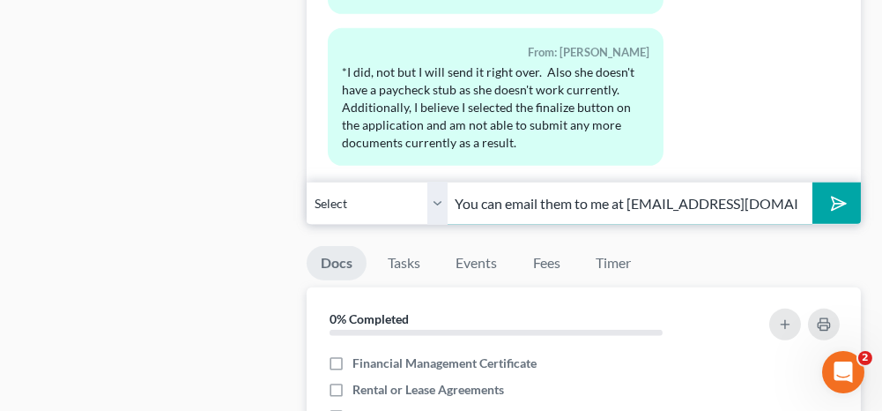
click at [755, 191] on input "You can email them to me at [EMAIL_ADDRESS][DOMAIN_NAME]" at bounding box center [630, 203] width 364 height 43
click at [832, 193] on polygon "submit" at bounding box center [835, 203] width 21 height 21
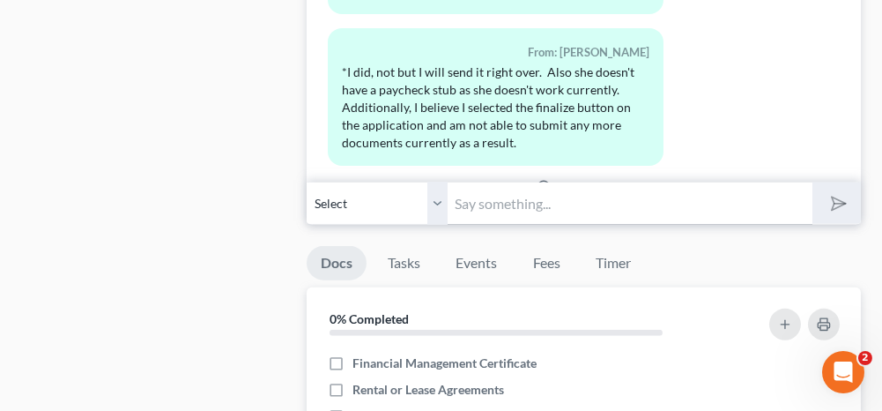
scroll to position [1355, 0]
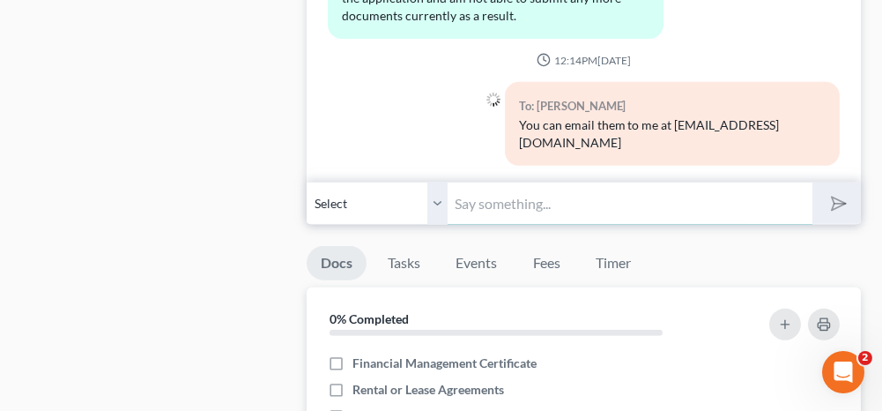
click at [579, 196] on input "text" at bounding box center [630, 203] width 364 height 43
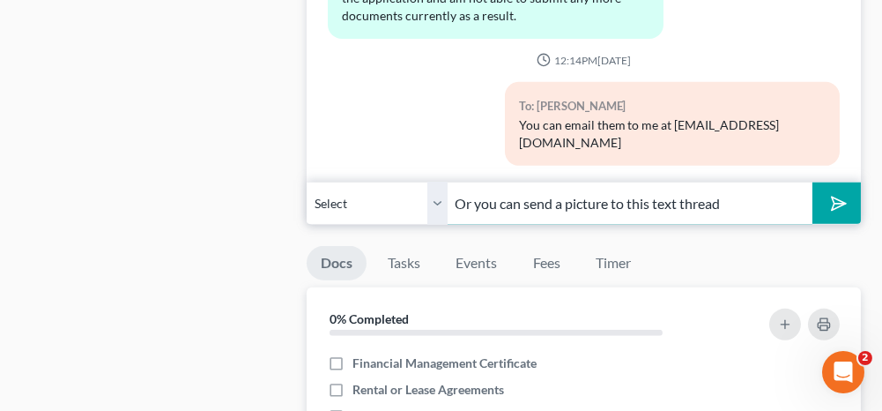
type input "Or you can send a picture to this text thread"
click at [839, 194] on icon "submit" at bounding box center [835, 203] width 25 height 25
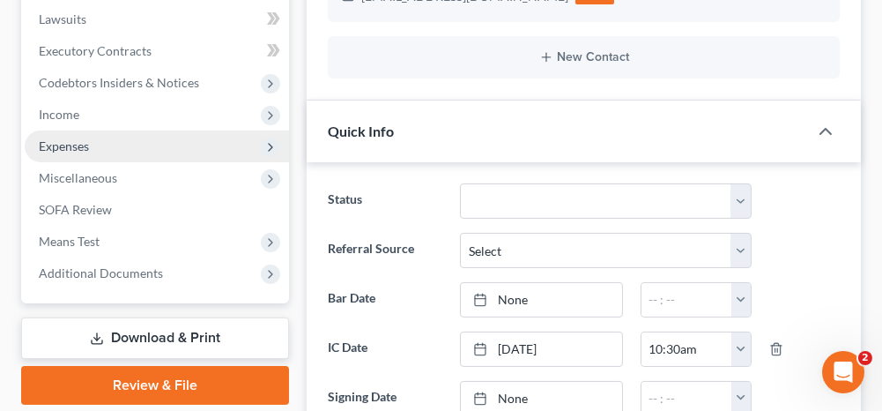
scroll to position [0, 0]
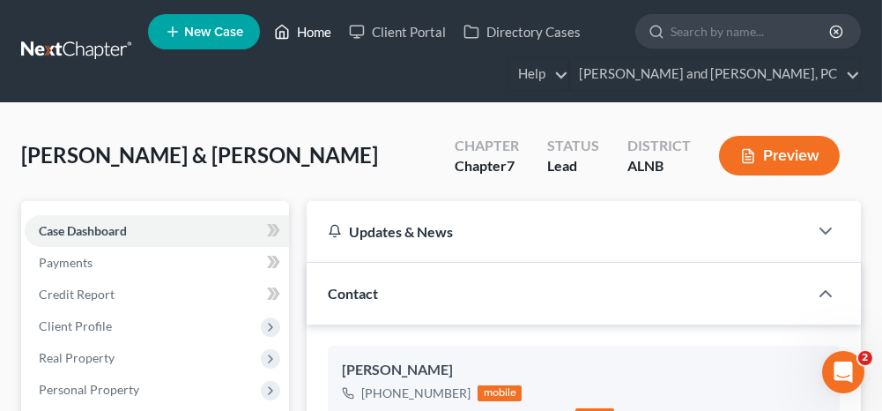
click at [308, 31] on link "Home" at bounding box center [302, 32] width 75 height 32
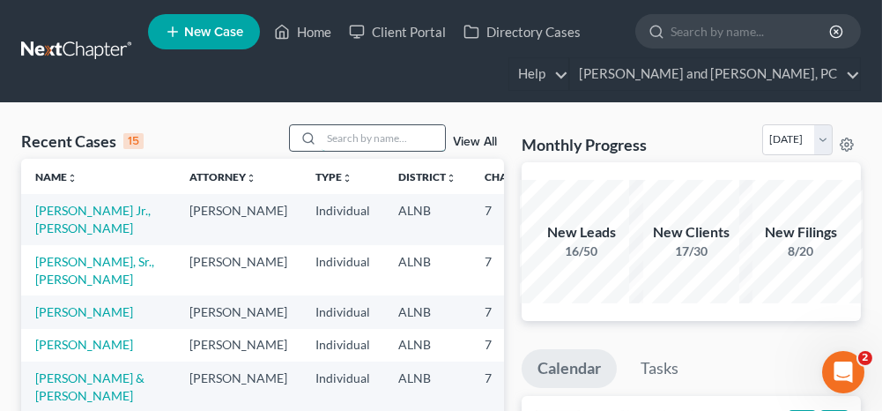
click at [361, 135] on input "search" at bounding box center [383, 138] width 123 height 26
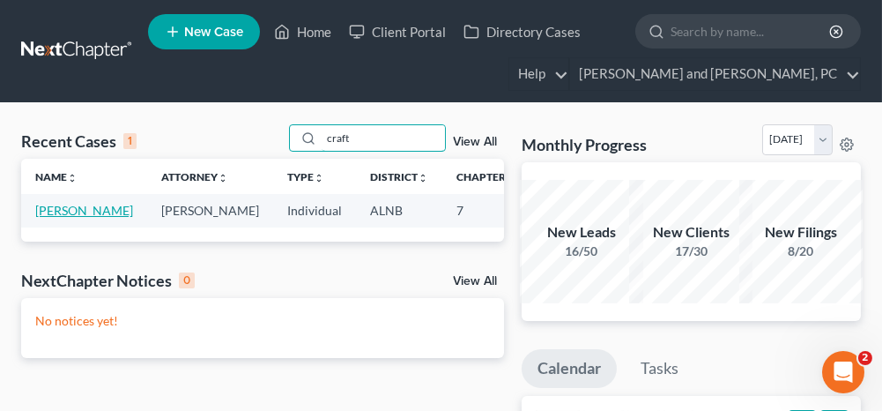
type input "craft"
click at [56, 208] on link "[PERSON_NAME]" at bounding box center [84, 210] width 98 height 15
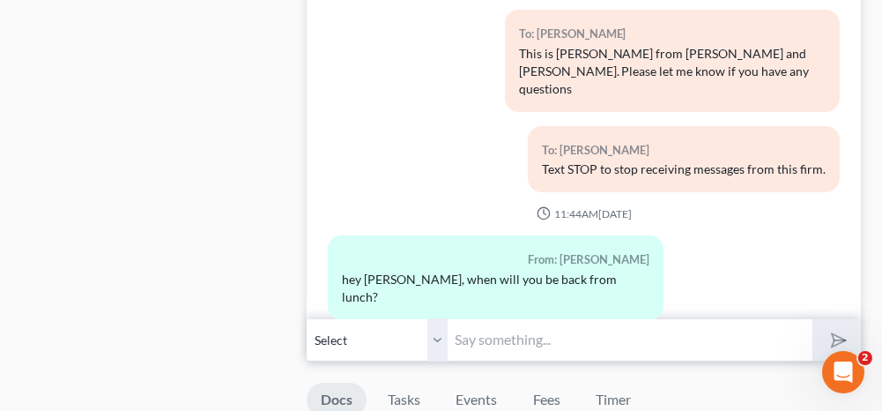
scroll to position [1058, 0]
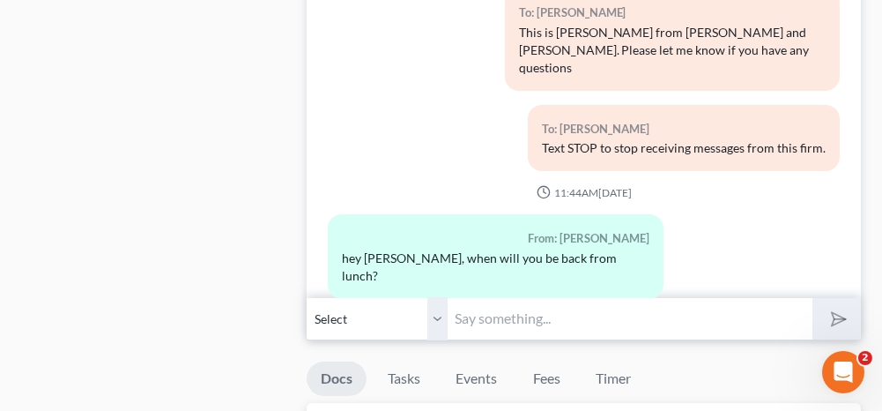
click at [490, 310] on input "text" at bounding box center [630, 318] width 364 height 43
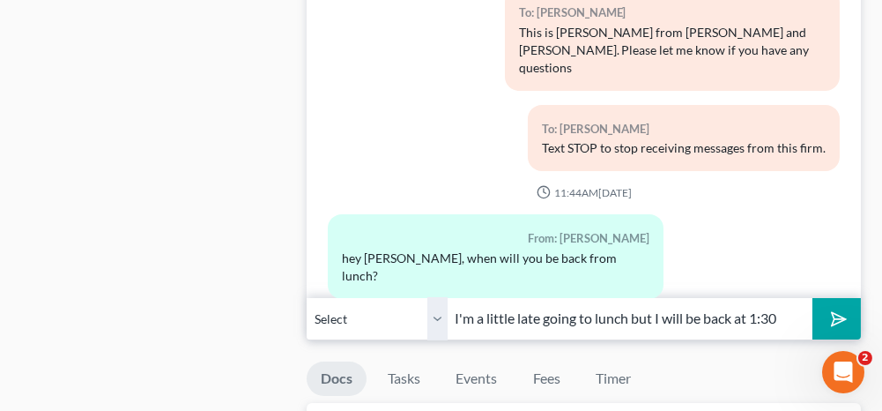
drag, startPoint x: 750, startPoint y: 314, endPoint x: 739, endPoint y: 314, distance: 11.5
click at [739, 314] on input "I'm a little late going to lunch but I will be back at 1:30" at bounding box center [630, 318] width 364 height 43
type input "I'm a little late going to lunch but I will be back by 1:30"
click at [846, 316] on button "submit" at bounding box center [837, 318] width 48 height 41
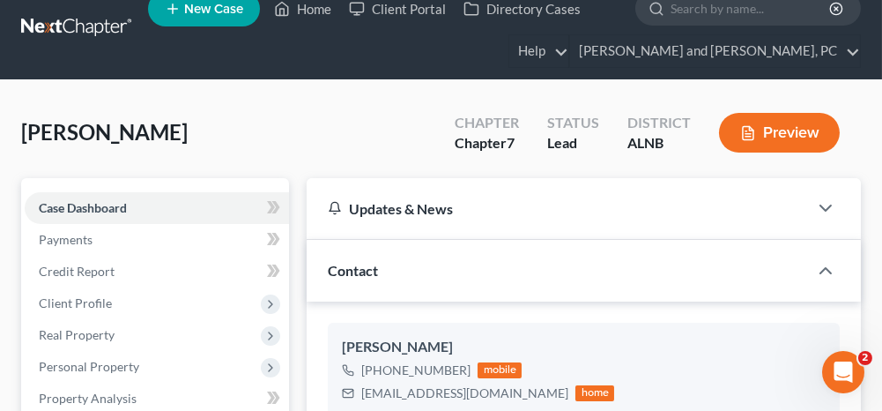
scroll to position [0, 0]
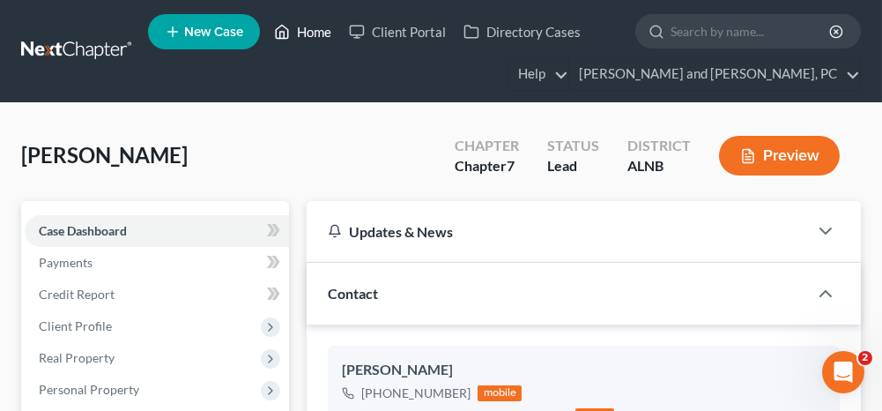
drag, startPoint x: 310, startPoint y: 34, endPoint x: 312, endPoint y: 62, distance: 27.4
click at [310, 34] on link "Home" at bounding box center [302, 32] width 75 height 32
